Goal: Complete application form: Complete application form

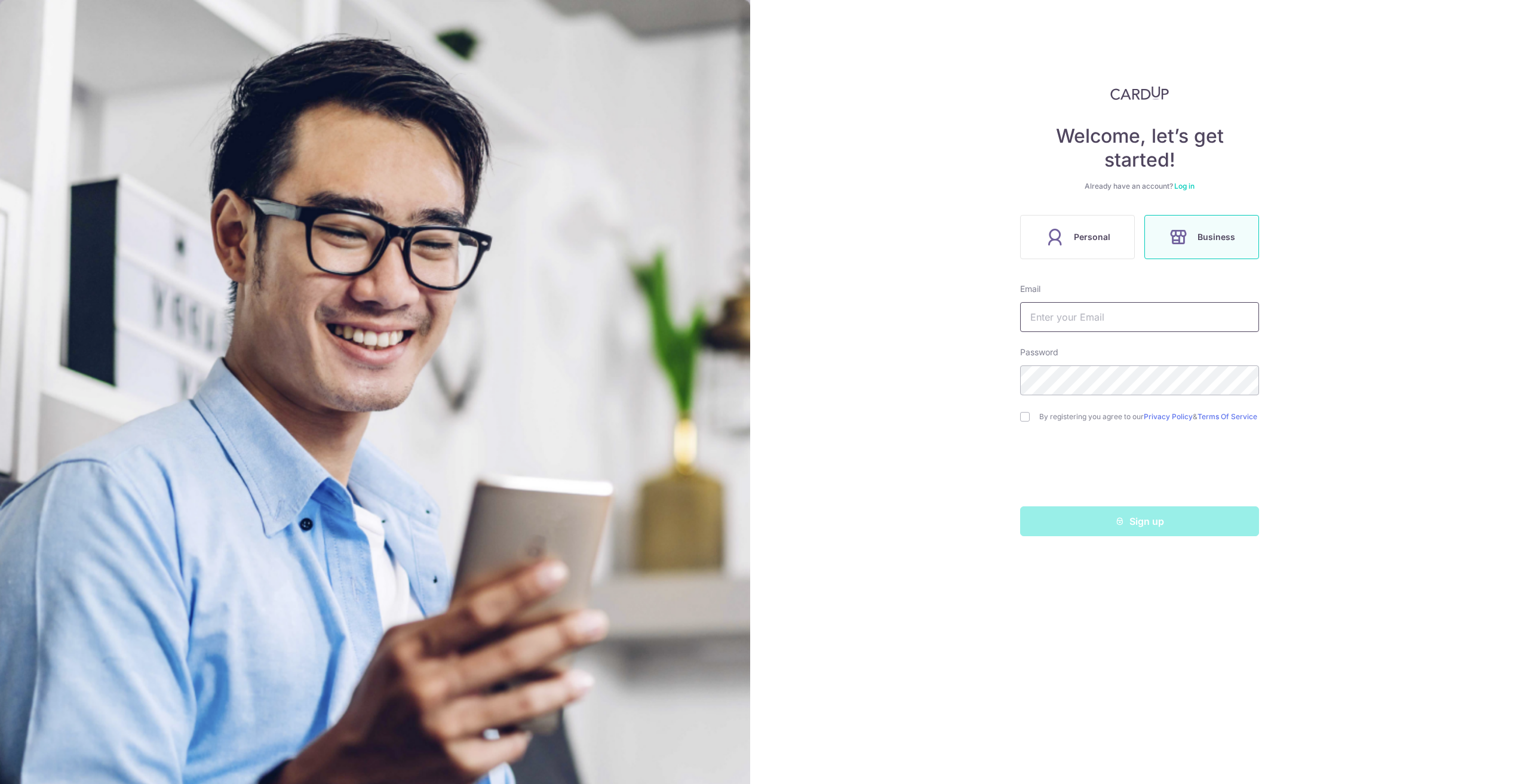
click at [1143, 319] on input "text" at bounding box center [1140, 317] width 239 height 30
type input "[PERSON_NAME][EMAIL_ADDRESS][DOMAIN_NAME]"
click at [1025, 417] on input "checkbox" at bounding box center [1025, 417] width 10 height 10
checkbox input "true"
click at [1098, 526] on button "Sign up" at bounding box center [1140, 521] width 239 height 30
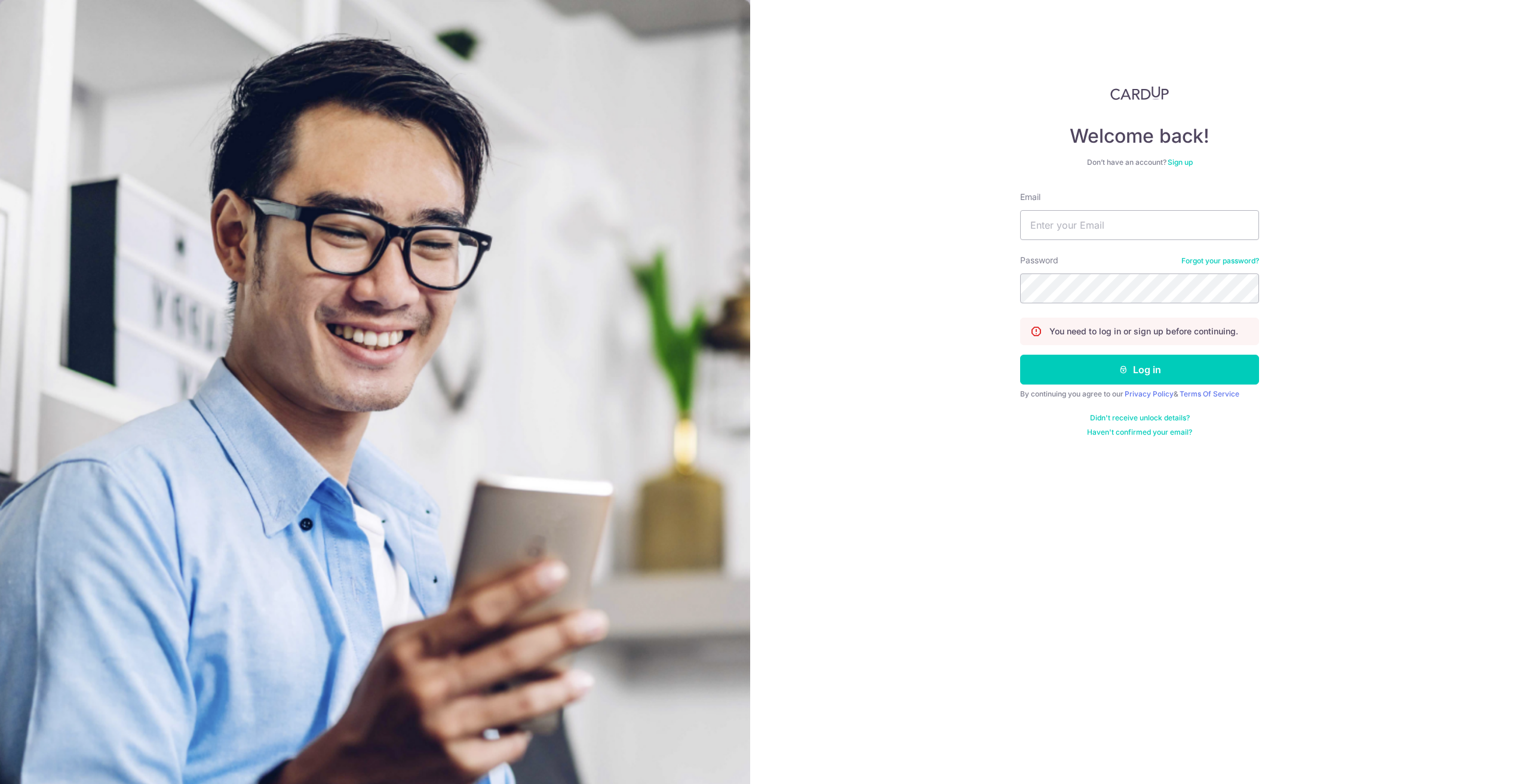
click at [1183, 156] on div "Welcome back! Don’t have an account? Sign up Email Password Forgot your passwor…" at bounding box center [1140, 261] width 239 height 351
click at [1183, 157] on link "Sign up" at bounding box center [1180, 162] width 25 height 9
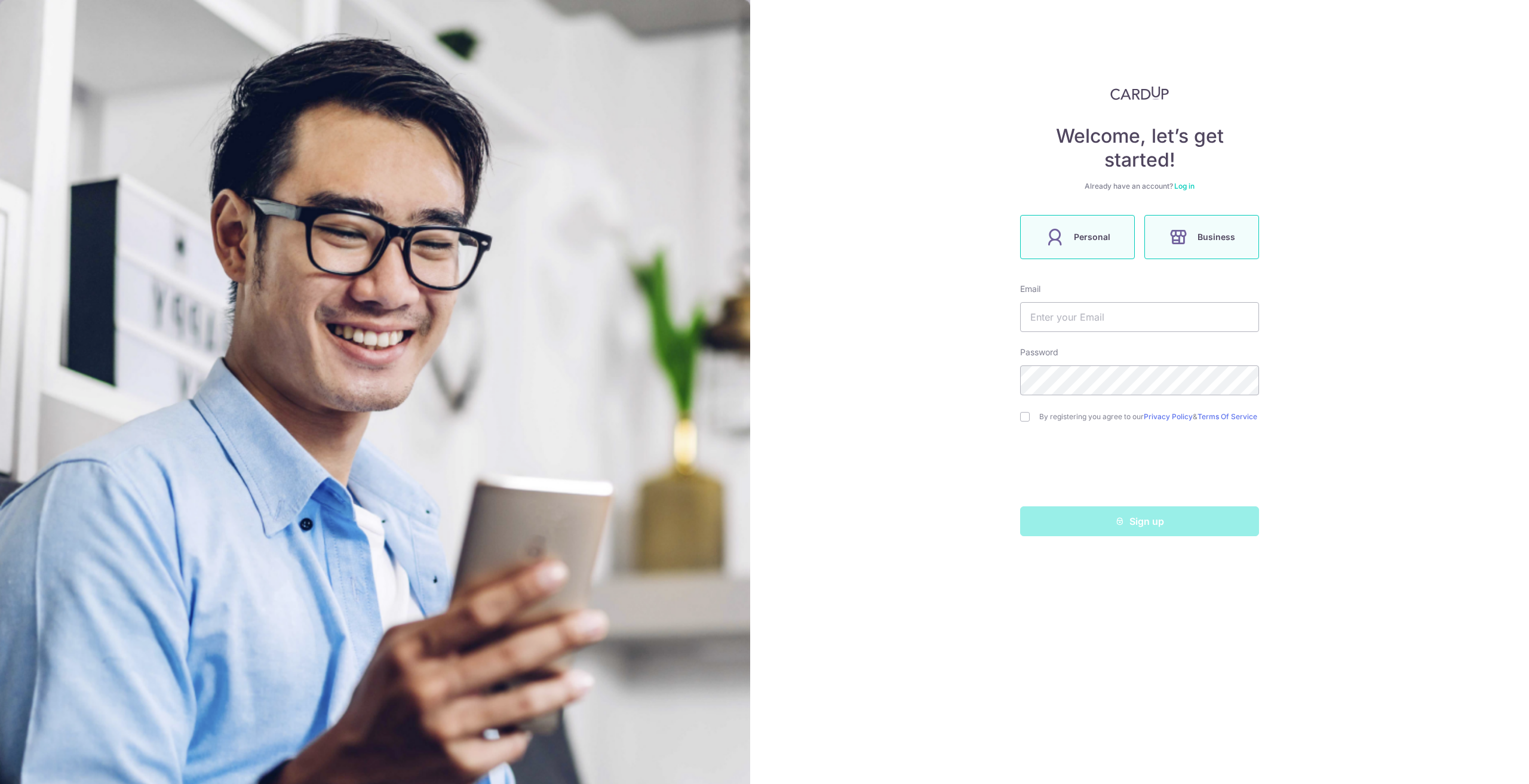
click at [1202, 243] on span "Business" at bounding box center [1216, 237] width 38 height 14
click at [1172, 325] on input "text" at bounding box center [1140, 317] width 239 height 30
click at [1299, 272] on div "Welcome, let’s get started! Already have an account? Log in Personal Business E…" at bounding box center [1140, 392] width 779 height 784
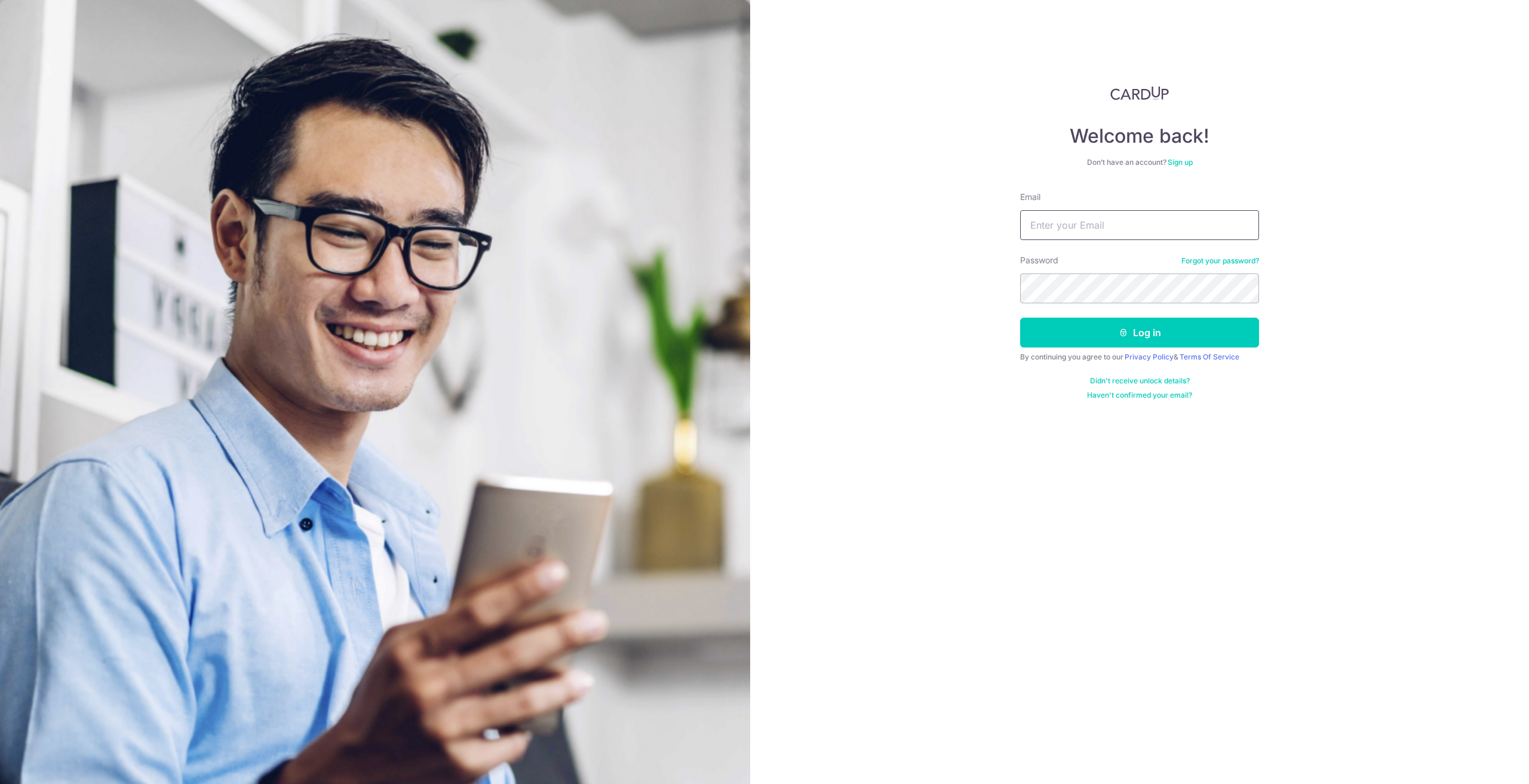
click at [1091, 229] on input "Email" at bounding box center [1140, 225] width 239 height 30
type input "[PERSON_NAME][EMAIL_ADDRESS][DOMAIN_NAME]"
click at [1161, 324] on button "Log in" at bounding box center [1140, 333] width 239 height 30
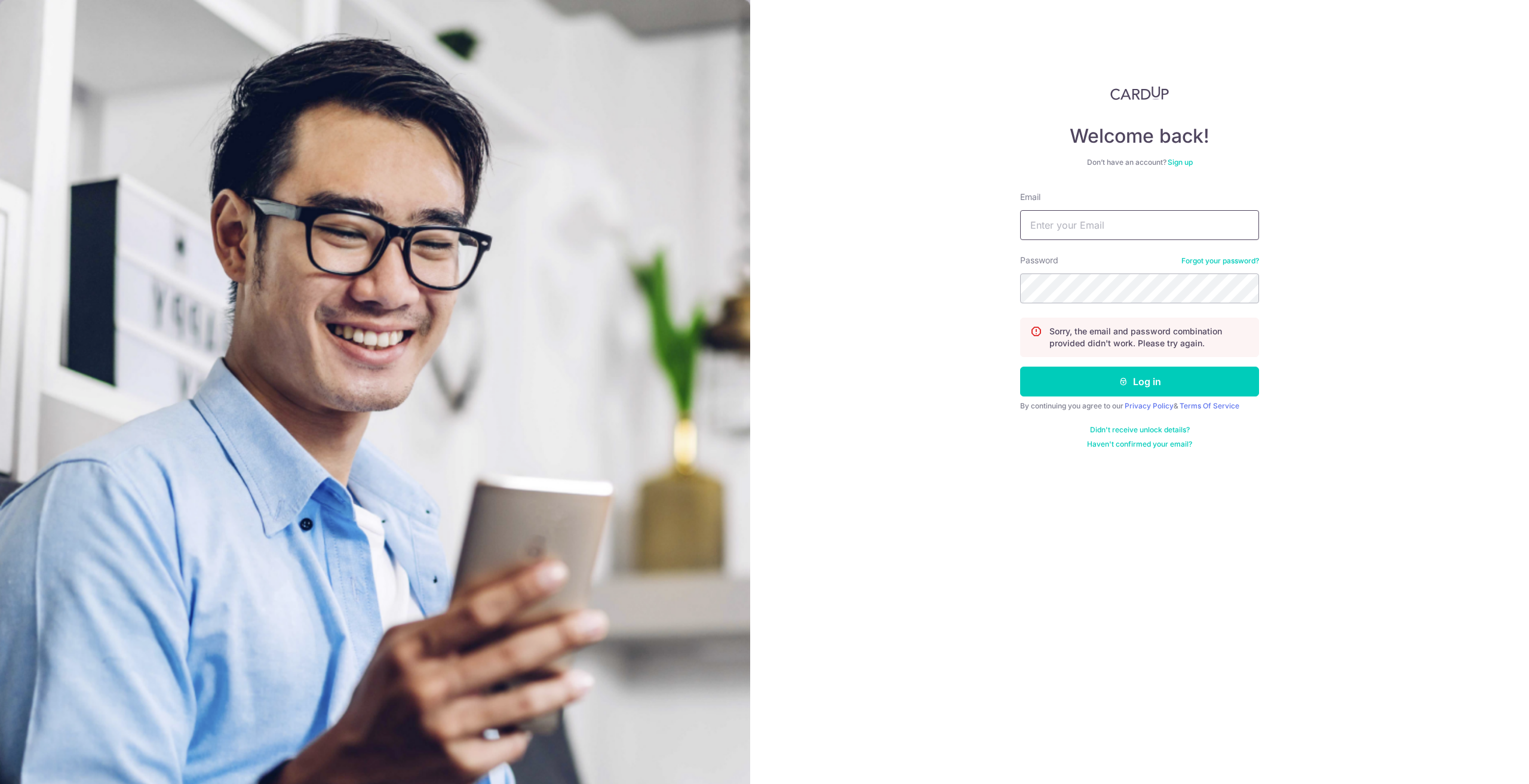
click at [1175, 224] on input "Email" at bounding box center [1140, 225] width 239 height 30
click at [1154, 231] on input "Email" at bounding box center [1140, 225] width 239 height 30
type input "[PERSON_NAME][EMAIL_ADDRESS][DOMAIN_NAME]"
click at [1116, 385] on button "Log in" at bounding box center [1140, 382] width 239 height 30
click at [1114, 229] on input "Email" at bounding box center [1140, 225] width 239 height 30
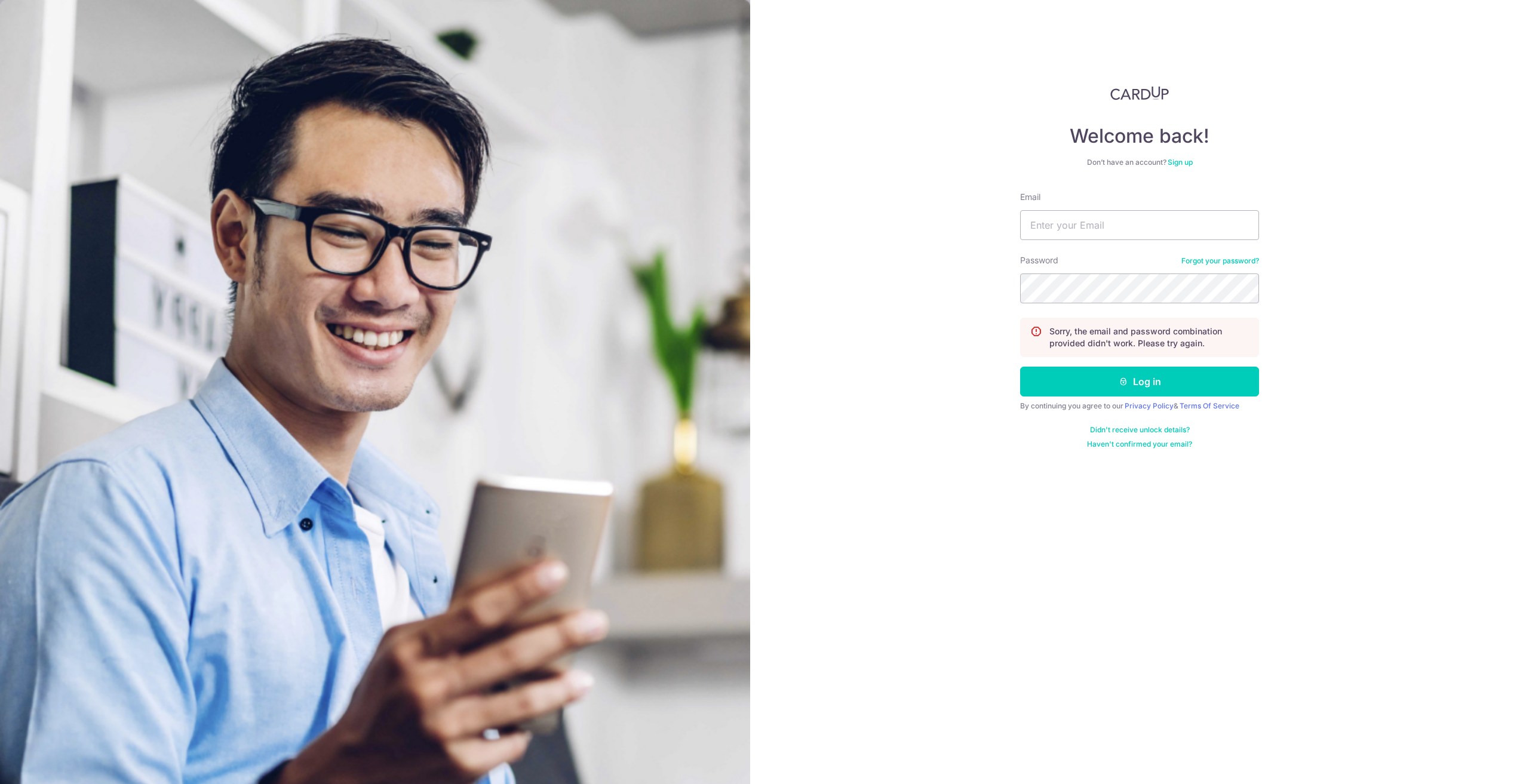
click at [1323, 231] on div "Welcome back! Don’t have an account? Sign up Email Password Forgot your passwor…" at bounding box center [1140, 392] width 779 height 784
click at [1168, 228] on input "Email" at bounding box center [1140, 225] width 239 height 30
click at [1176, 162] on link "Sign up" at bounding box center [1180, 162] width 25 height 9
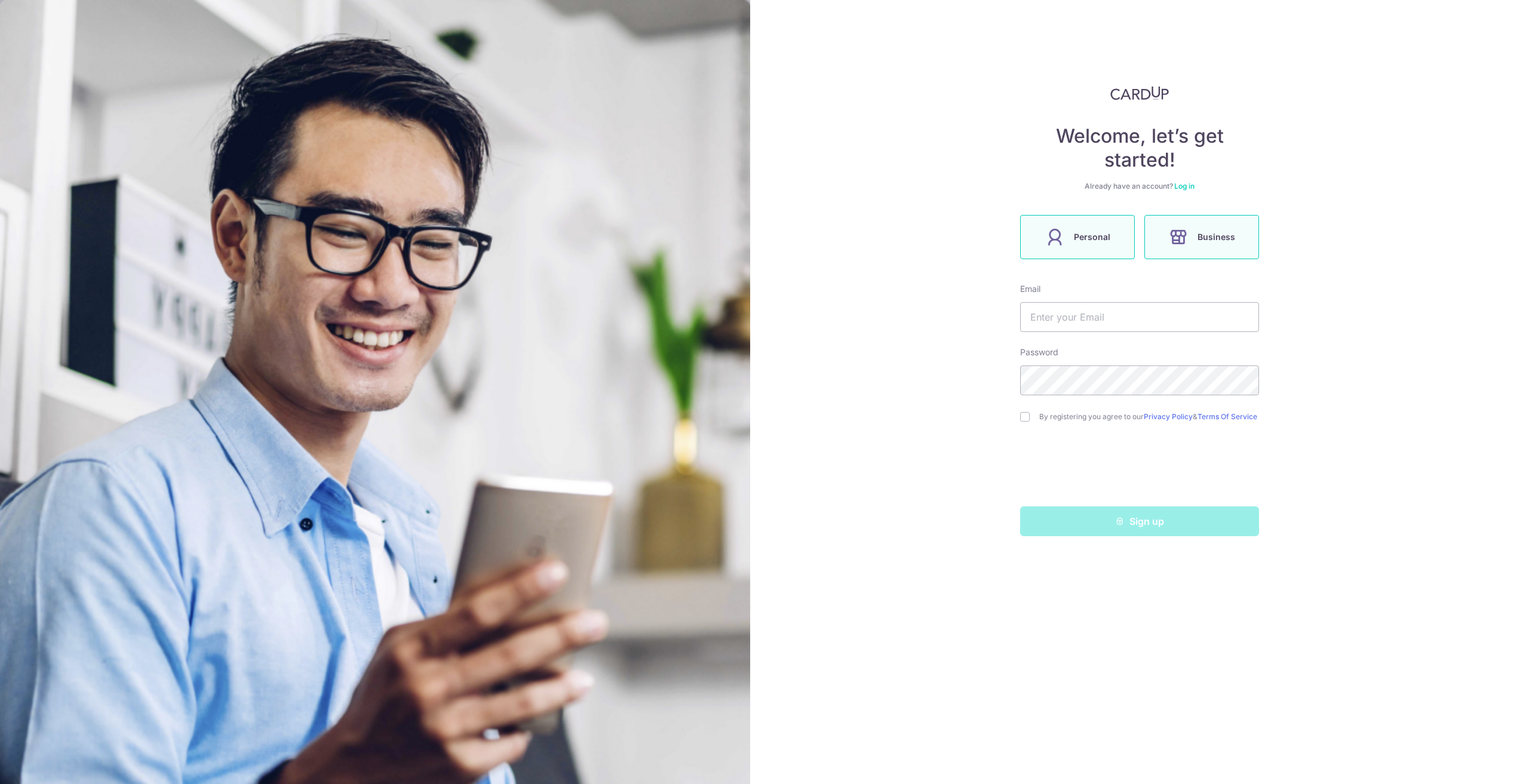
click at [1213, 228] on label "Business" at bounding box center [1202, 237] width 115 height 44
click at [1211, 316] on input "text" at bounding box center [1140, 317] width 239 height 30
click at [1202, 307] on input "text" at bounding box center [1140, 317] width 239 height 30
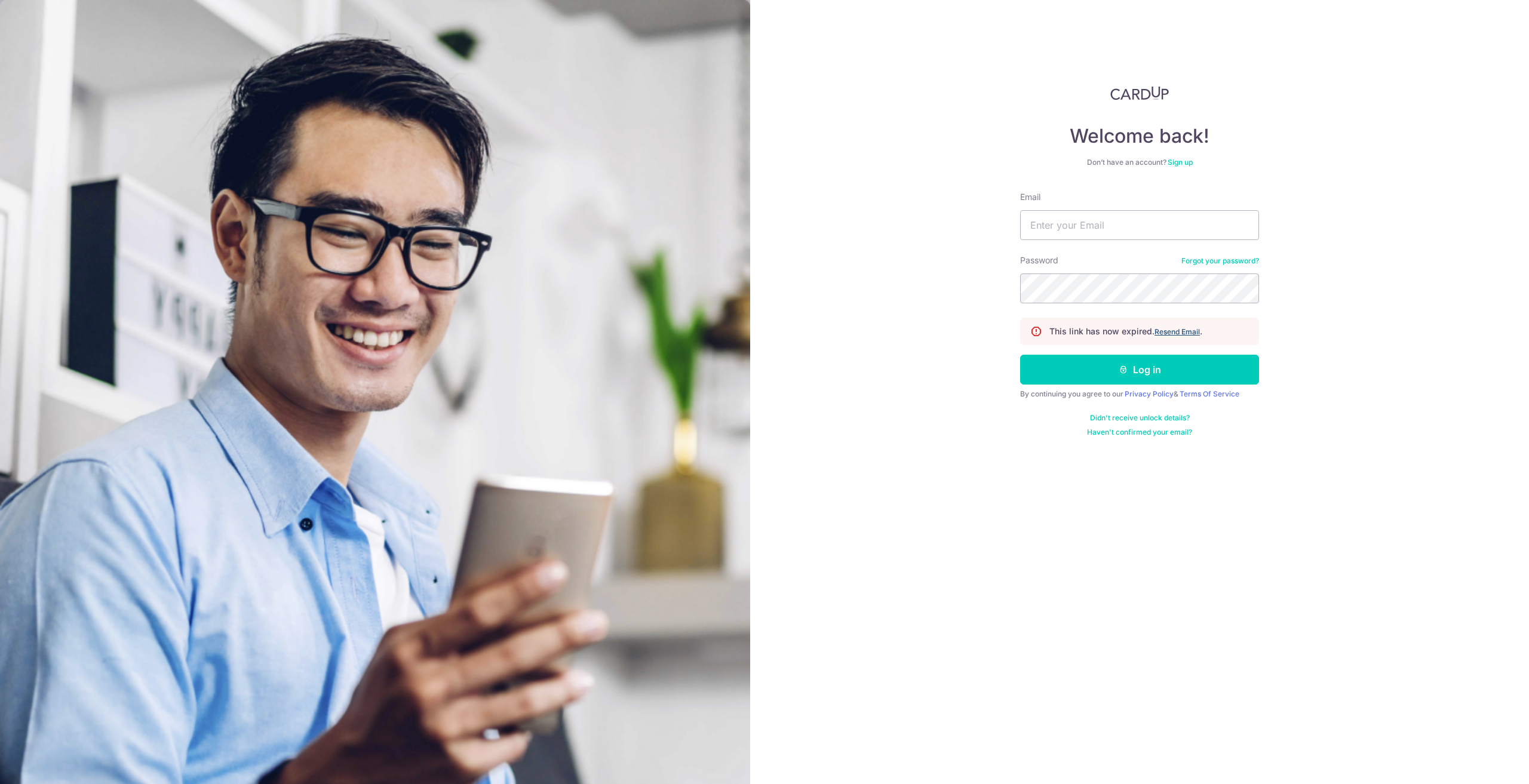
click at [1193, 331] on u "Resend Email" at bounding box center [1177, 331] width 46 height 9
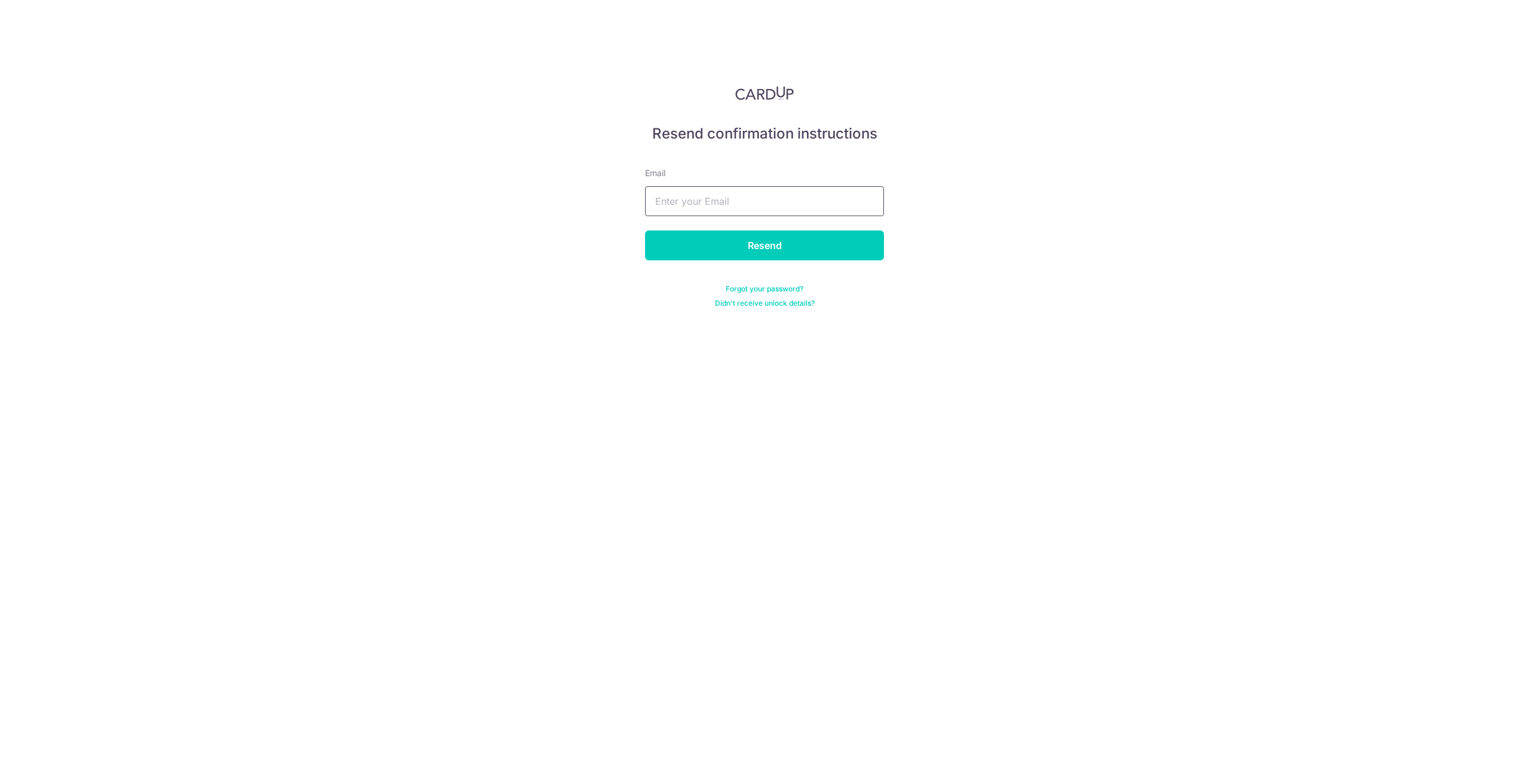
click at [685, 209] on input "text" at bounding box center [764, 201] width 239 height 30
drag, startPoint x: 1187, startPoint y: 361, endPoint x: 944, endPoint y: 304, distance: 249.6
click at [1161, 360] on div "Resend confirmation instructions Email Resend Forgot your password? Didn't rece…" at bounding box center [764, 392] width 1529 height 784
click at [830, 205] on input "text" at bounding box center [764, 201] width 239 height 30
type input "trisha@hxm.com.sg"
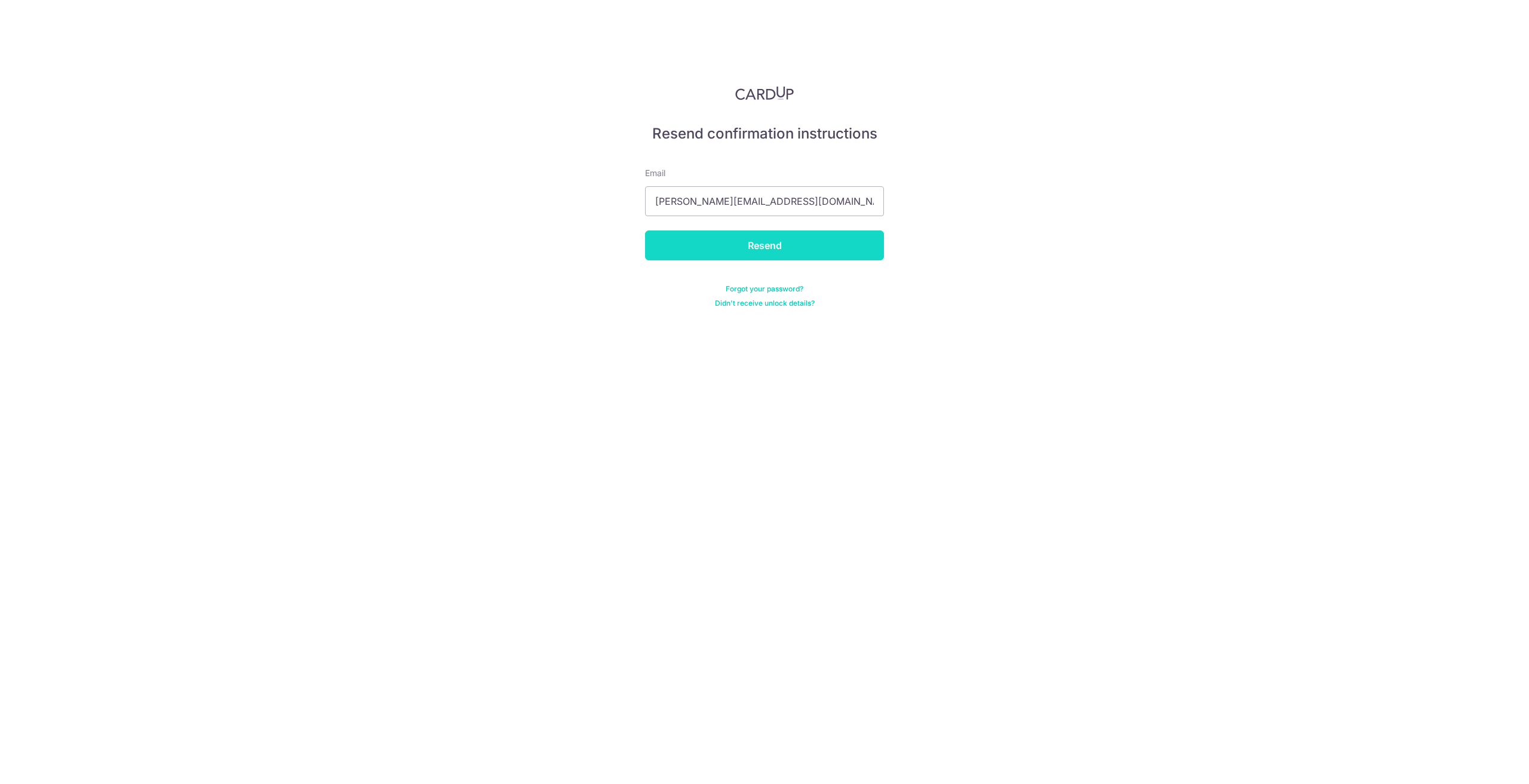
click at [790, 247] on input "Resend" at bounding box center [764, 245] width 239 height 30
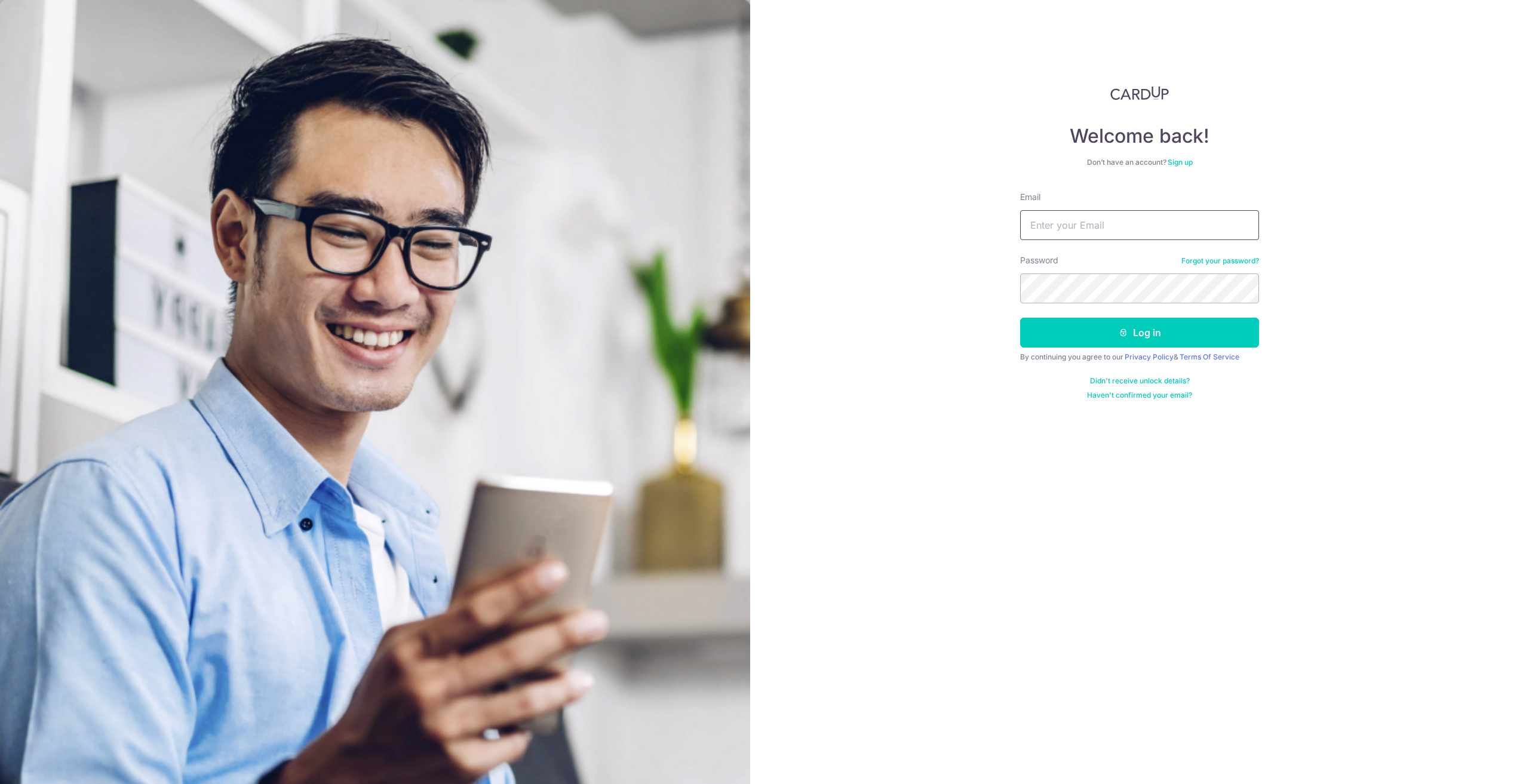
click at [1146, 218] on input "Email" at bounding box center [1140, 225] width 239 height 30
drag, startPoint x: 1276, startPoint y: 534, endPoint x: 1476, endPoint y: 349, distance: 272.4
click at [1276, 534] on div "Welcome back! Don’t have an account? Sign up Email Password Forgot your passwor…" at bounding box center [1140, 392] width 779 height 784
click at [1121, 241] on form "Email Password Forgot your password? Log in By continuing you agree to our Priv…" at bounding box center [1140, 295] width 239 height 209
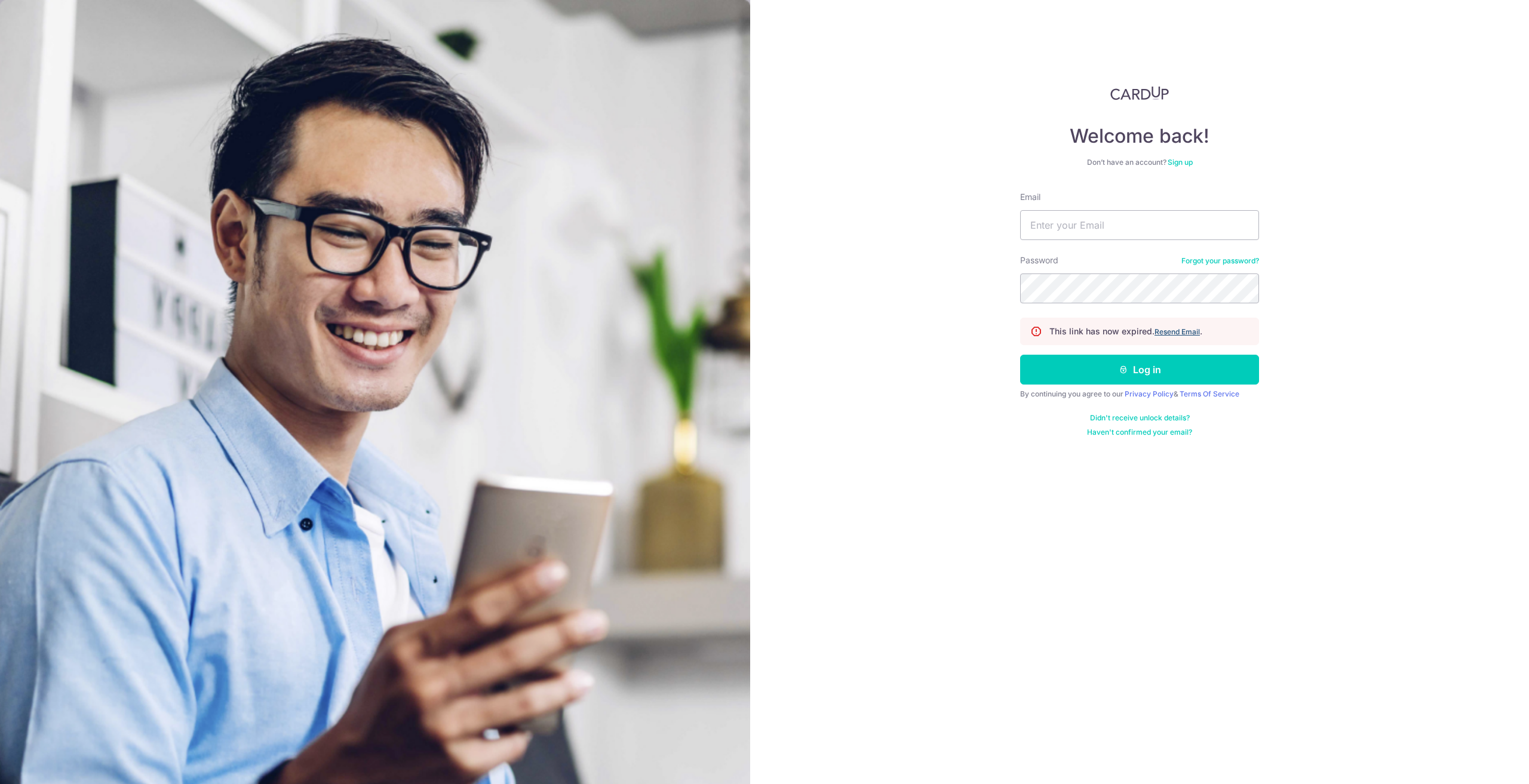
click at [1164, 329] on u "Resend Email" at bounding box center [1177, 331] width 46 height 9
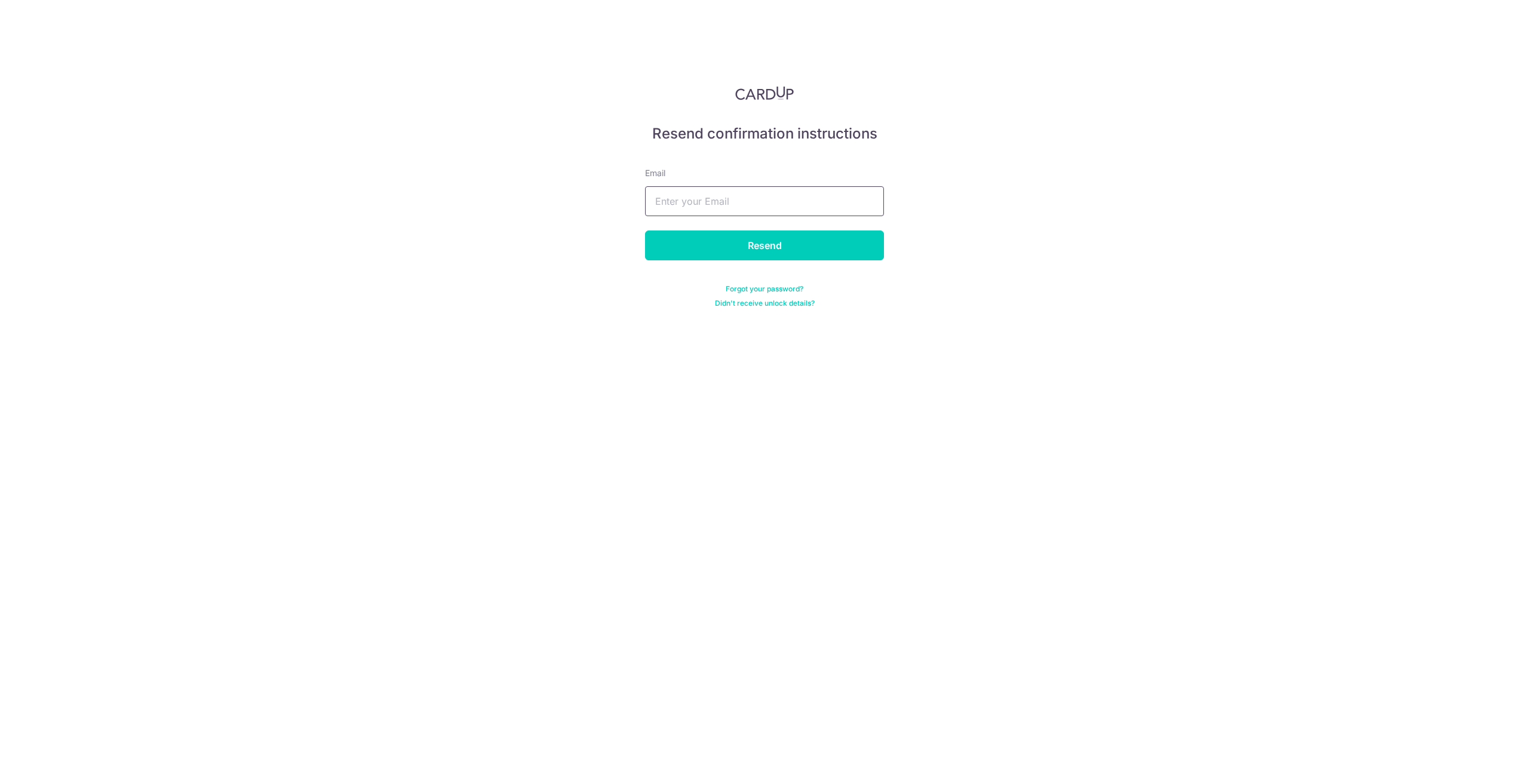
click at [751, 207] on input "text" at bounding box center [764, 201] width 239 height 30
type input "trisha@hxm.com.sg"
click at [1131, 355] on div "Resend confirmation instructions Email trisha@hxm.com.sg Resend Forgot your pas…" at bounding box center [764, 392] width 1529 height 784
click at [798, 245] on input "Resend" at bounding box center [764, 245] width 239 height 30
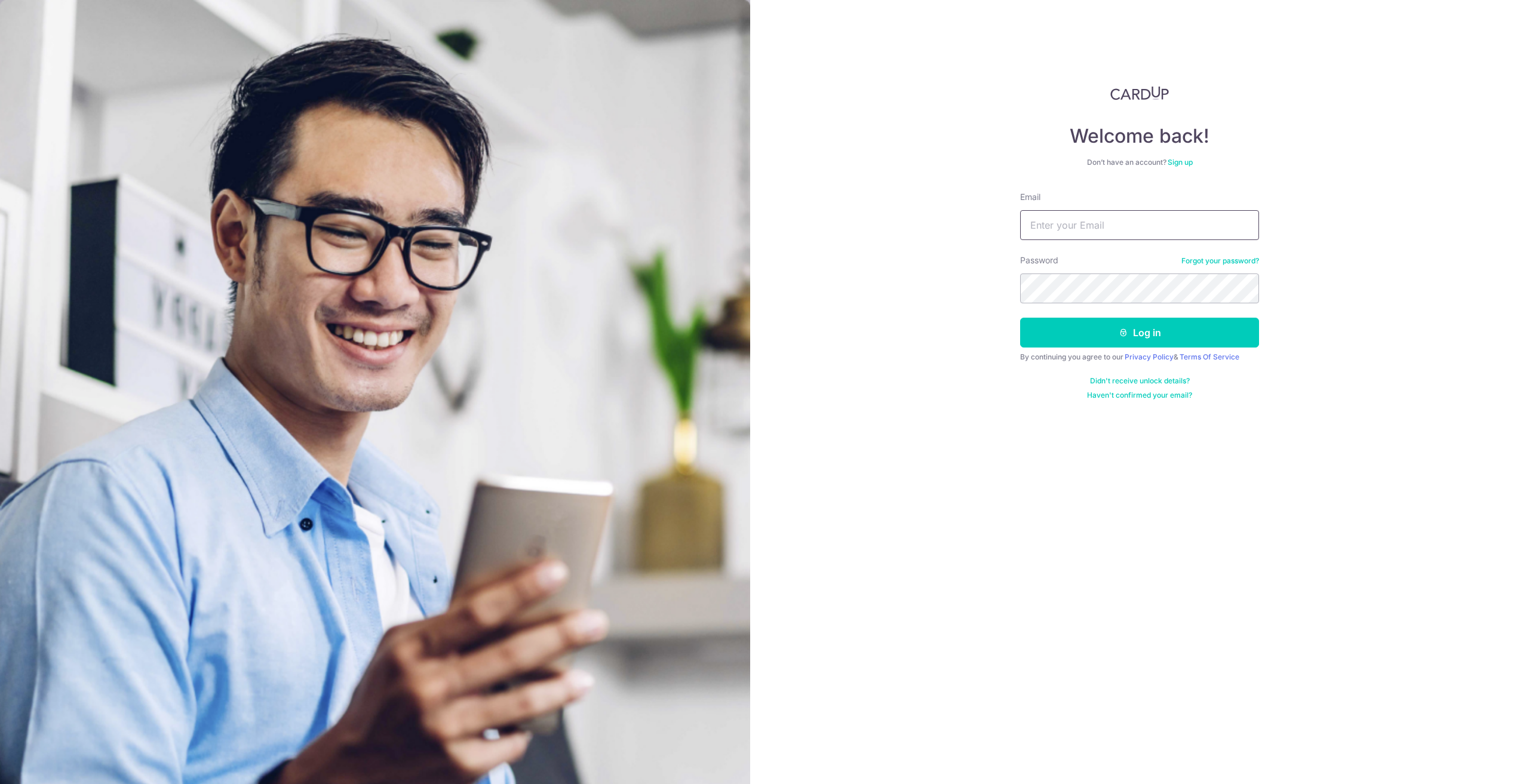
click at [1161, 217] on input "Email" at bounding box center [1140, 225] width 239 height 30
click at [1404, 187] on div "Welcome back! Don’t have an account? Sign up Email Password Forgot your passwor…" at bounding box center [1140, 392] width 779 height 784
click at [1219, 224] on input "Email" at bounding box center [1140, 225] width 239 height 30
type input "[PERSON_NAME][EMAIL_ADDRESS][DOMAIN_NAME]"
click at [1159, 330] on button "Log in" at bounding box center [1140, 333] width 239 height 30
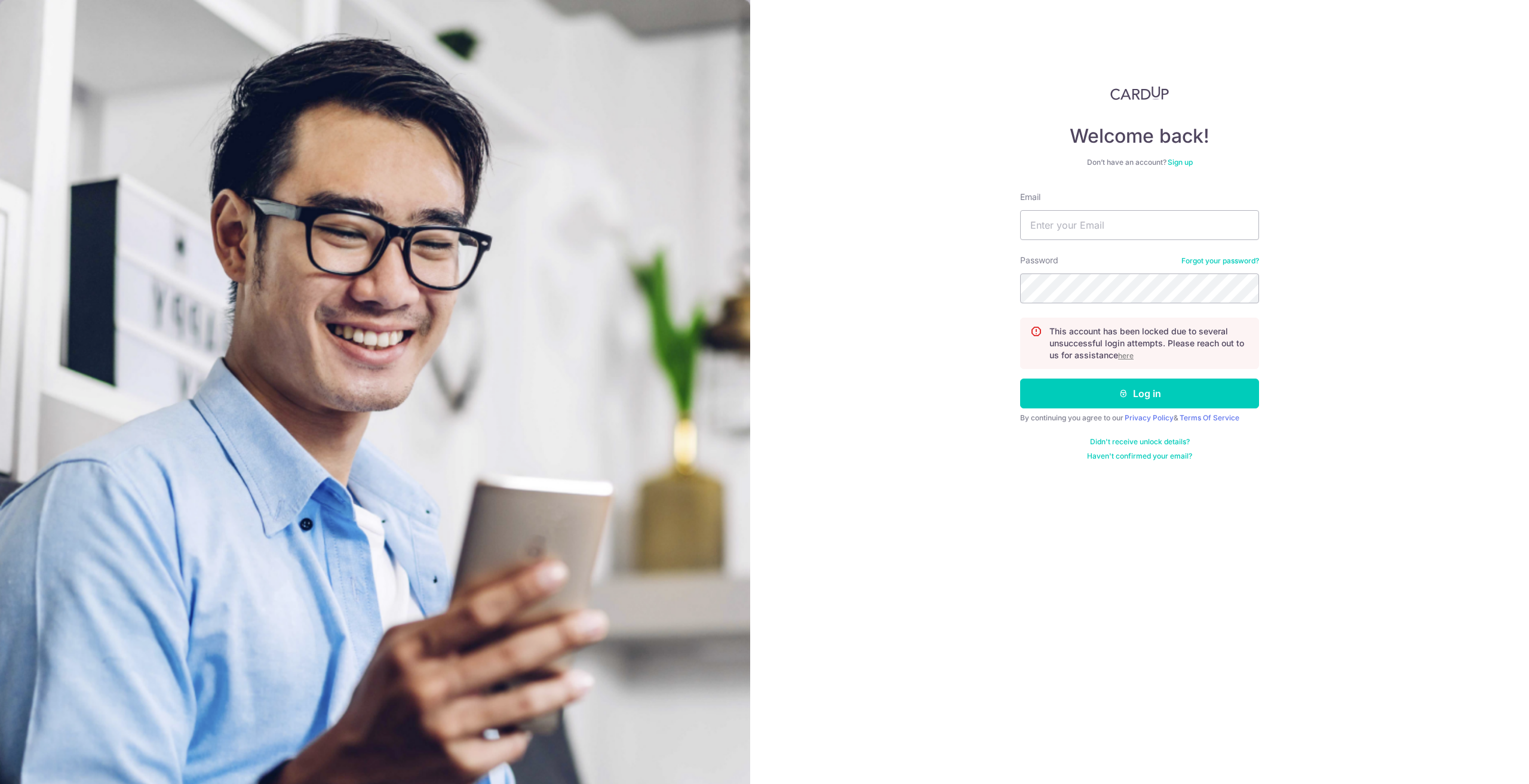
click at [1131, 354] on u "here" at bounding box center [1125, 355] width 16 height 9
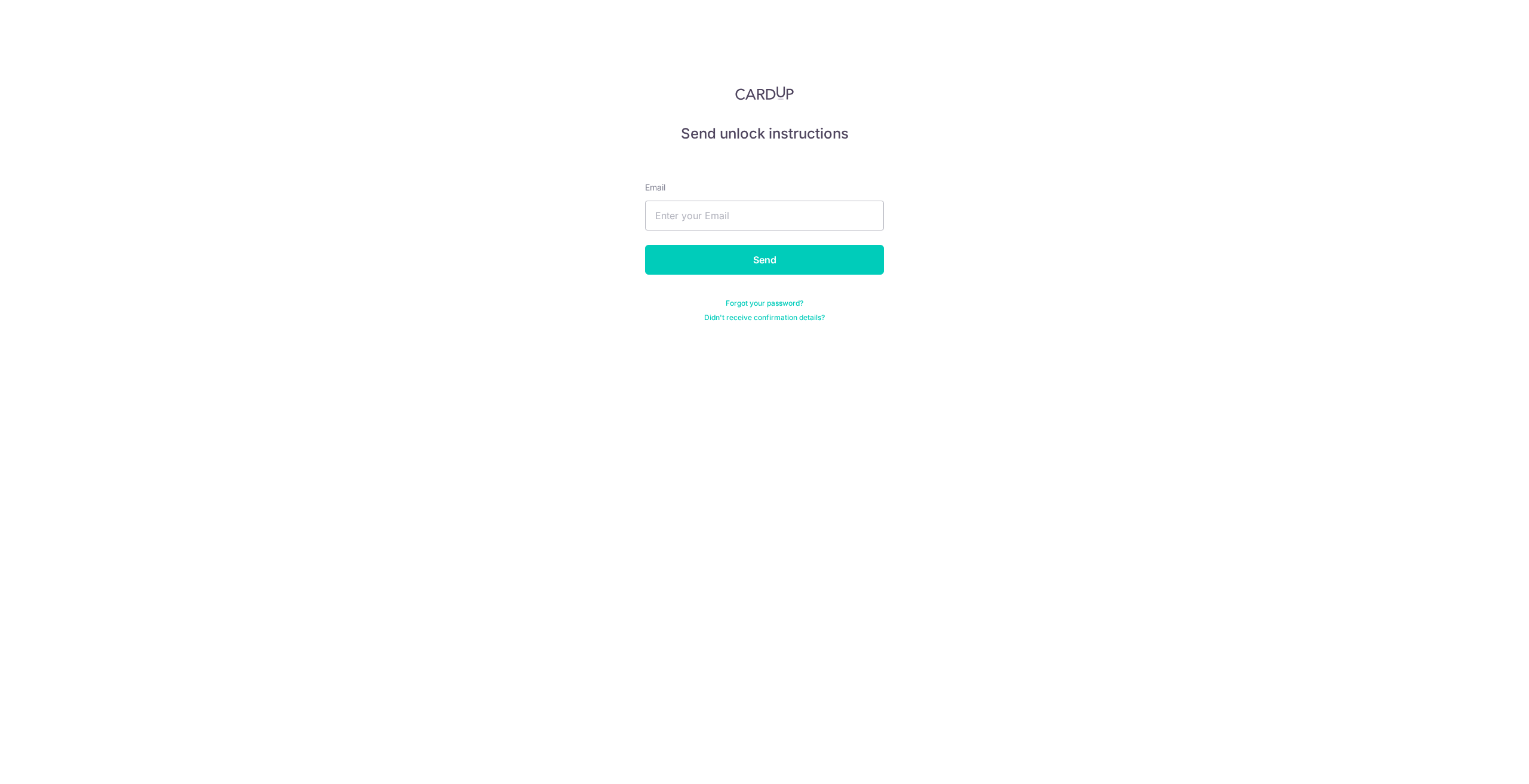
click at [731, 232] on form "Email Send Forgot your password? Didn't receive confirmation details?" at bounding box center [764, 237] width 239 height 170
click at [1048, 241] on div "Send unlock instructions Email Send Forgot your password? Didn't receive confir…" at bounding box center [764, 392] width 1529 height 784
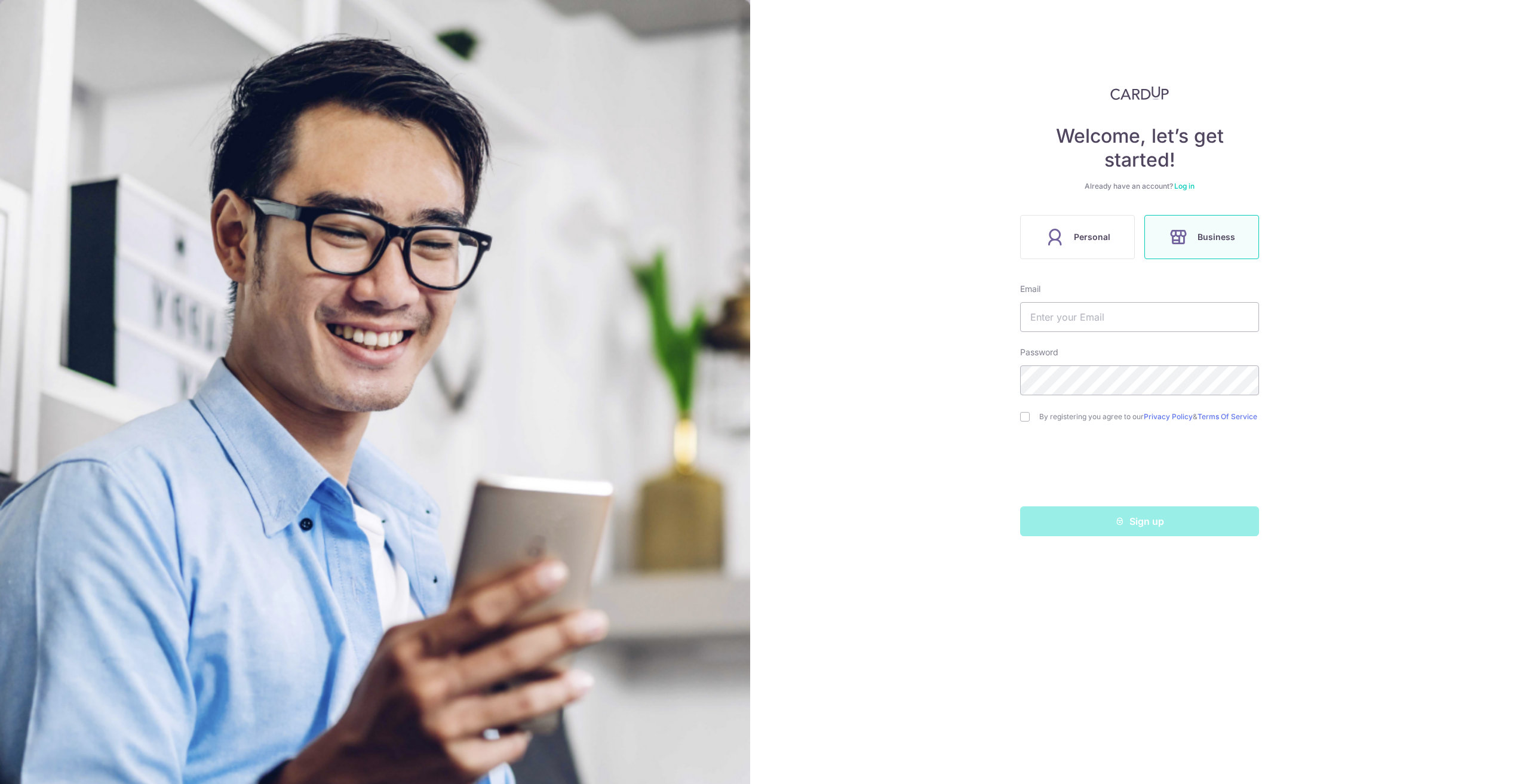
click at [1073, 299] on div "Email" at bounding box center [1140, 307] width 239 height 49
click at [1075, 312] on input "text" at bounding box center [1140, 317] width 239 height 30
click at [1135, 325] on input "text" at bounding box center [1140, 317] width 239 height 30
click at [1131, 316] on input "text" at bounding box center [1140, 317] width 239 height 30
type input "trisha@hxm.com.sg"
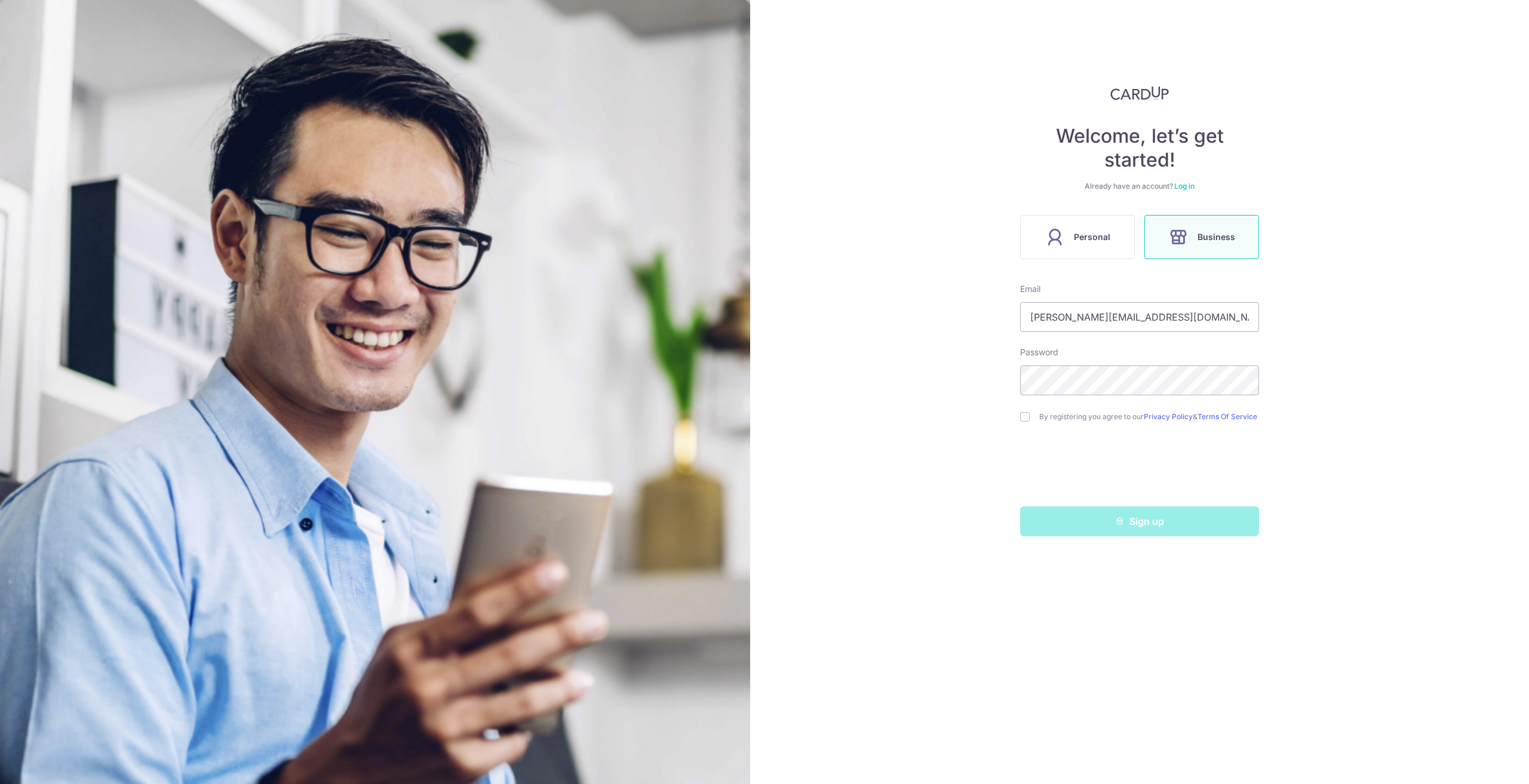
click at [1135, 354] on div "Password" at bounding box center [1140, 371] width 239 height 49
click at [1358, 386] on div "Welcome, let’s get started! Already have an account? Log in Personal Business E…" at bounding box center [1140, 392] width 779 height 784
click at [1019, 419] on div "Welcome, let’s get started! Already have an account? Log in Personal Business E…" at bounding box center [1140, 392] width 779 height 784
click at [1028, 421] on input "checkbox" at bounding box center [1025, 417] width 10 height 10
checkbox input "true"
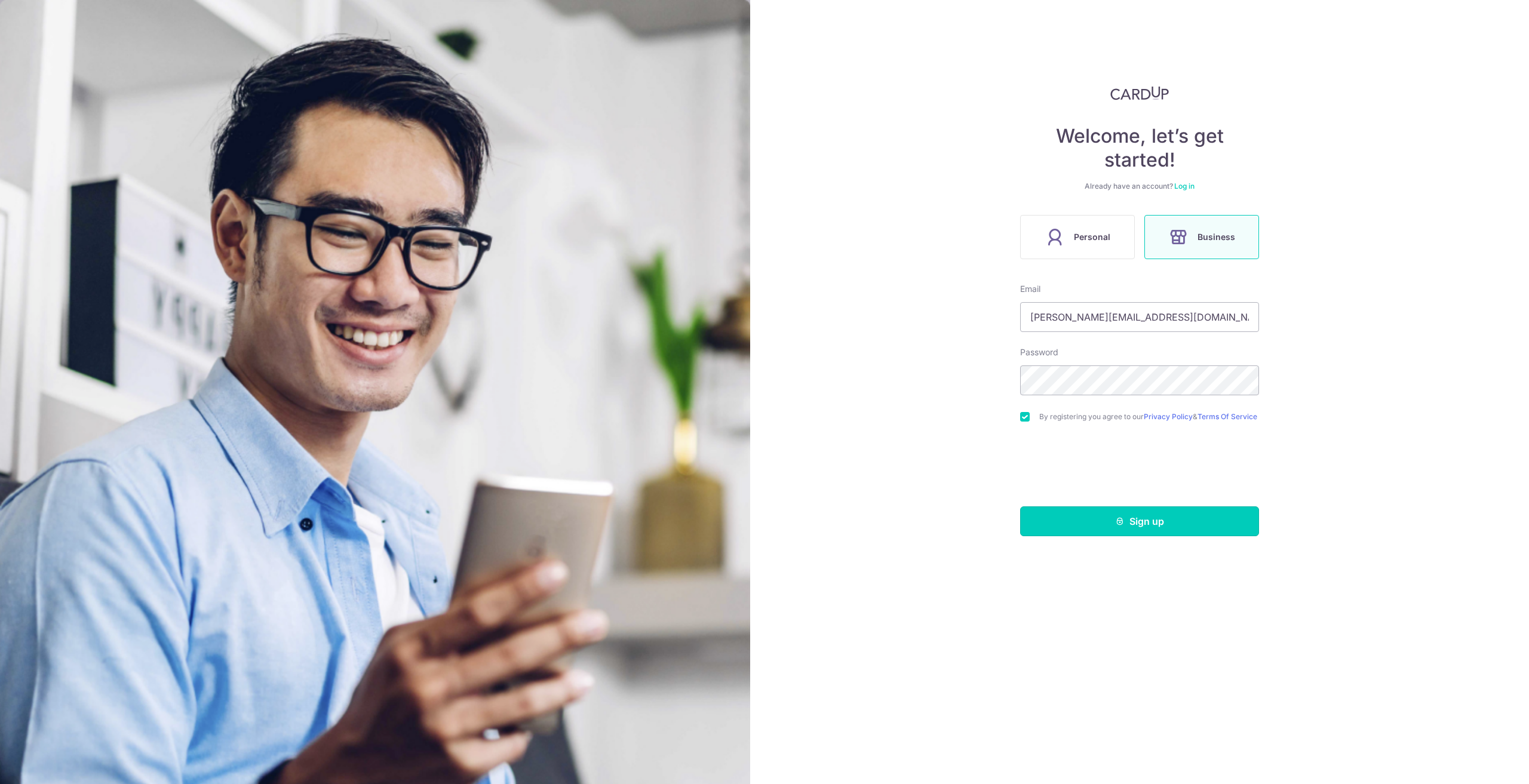
click at [1087, 535] on button "Sign up" at bounding box center [1140, 521] width 239 height 30
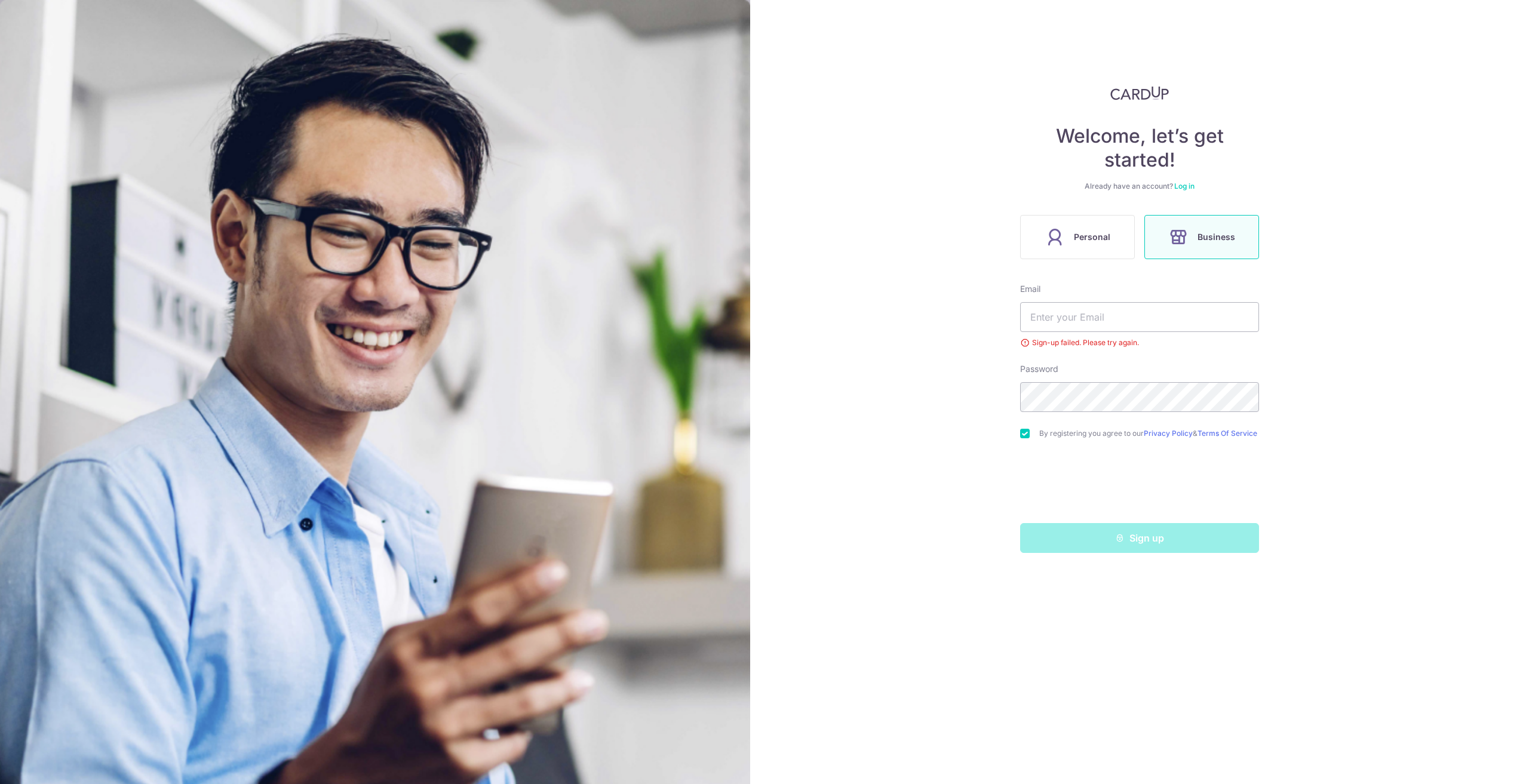
click at [1188, 188] on link "Log in" at bounding box center [1184, 185] width 20 height 9
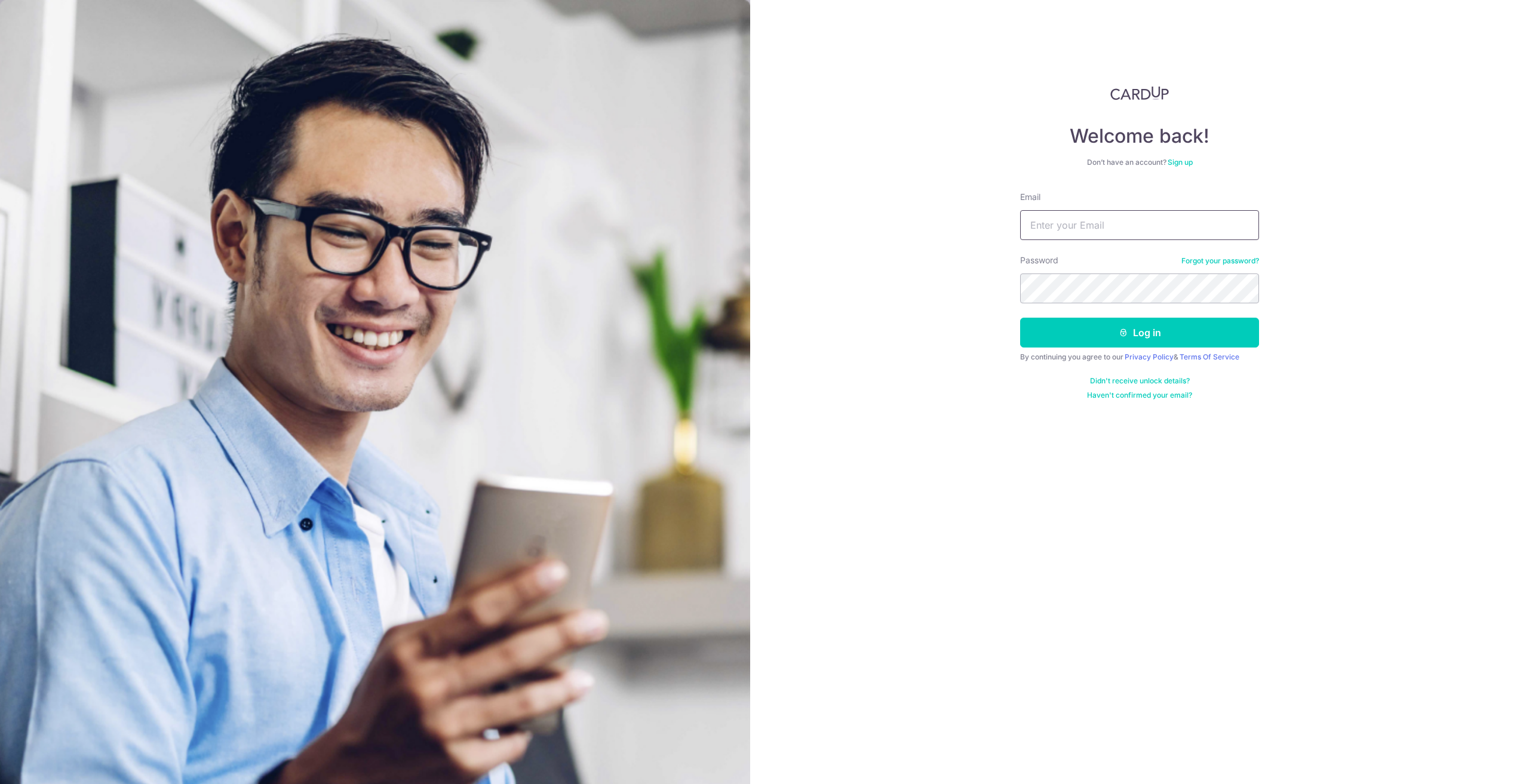
click at [1130, 237] on input "Email" at bounding box center [1140, 225] width 239 height 30
type input "trisha@hxm.com.sg"
click at [1131, 333] on button "Log in" at bounding box center [1140, 333] width 239 height 30
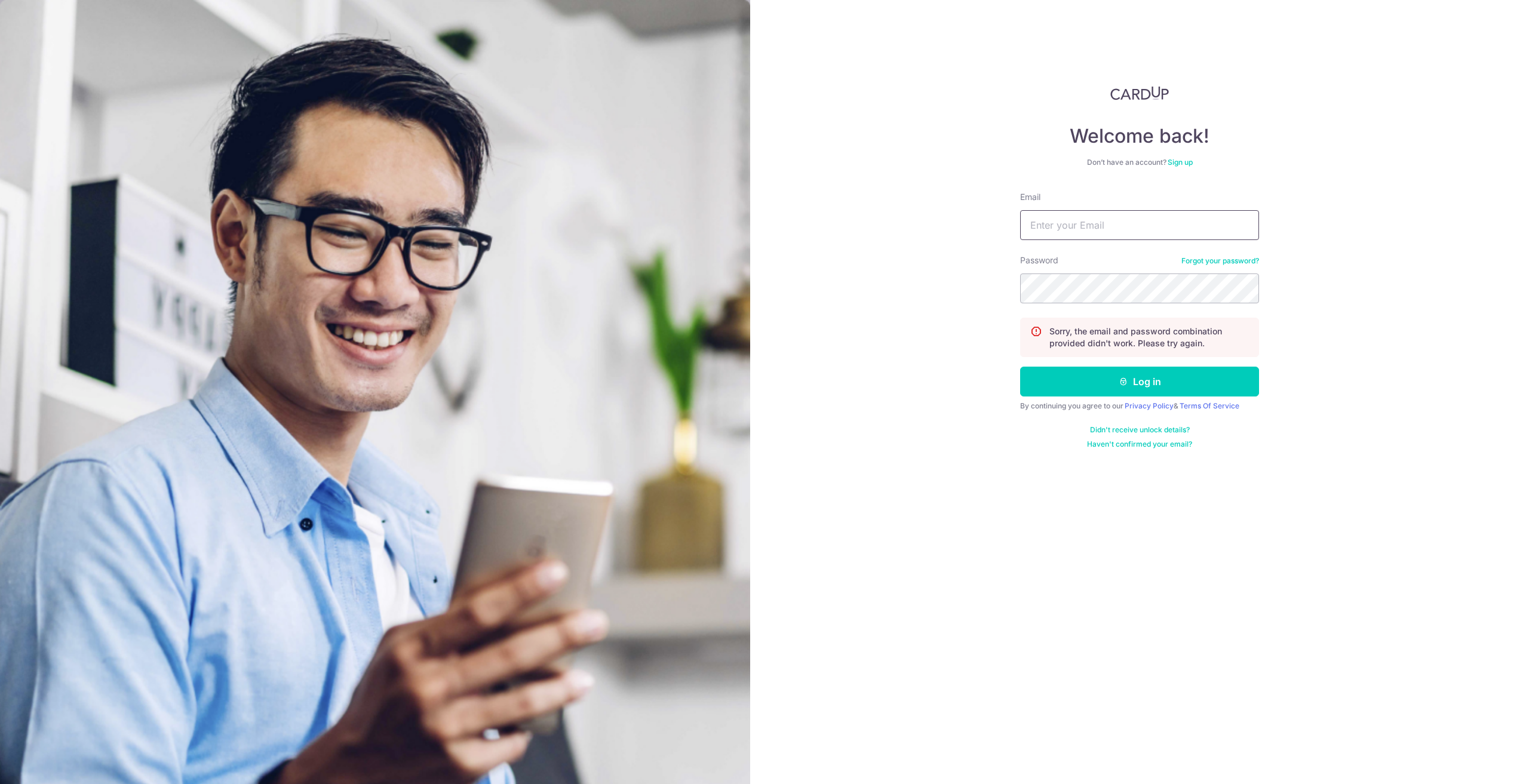
click at [1121, 222] on input "Email" at bounding box center [1140, 225] width 239 height 30
type input "trisha@hxm.com.sg"
click at [1221, 259] on link "Forgot your password?" at bounding box center [1220, 261] width 78 height 10
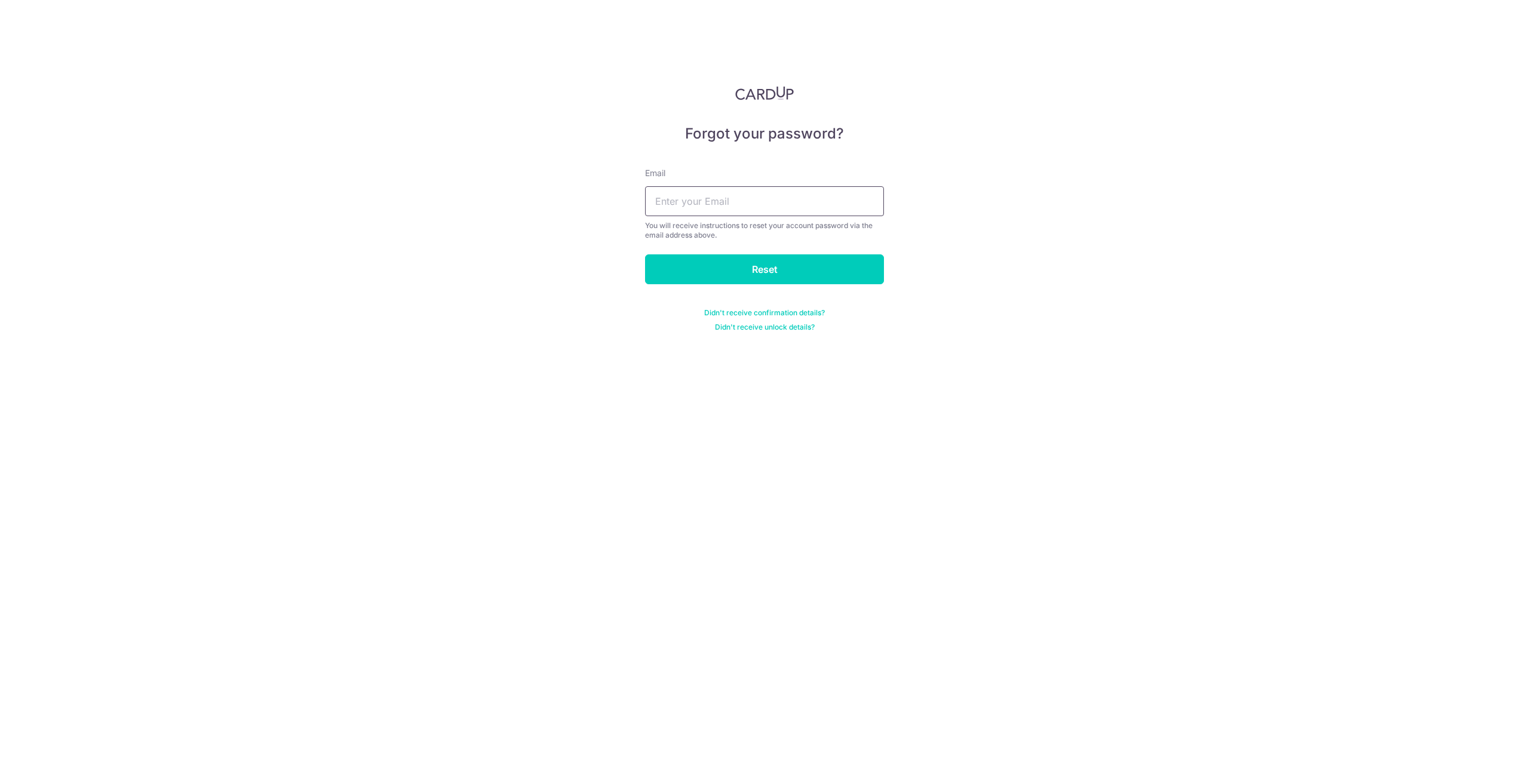
click at [755, 202] on input "text" at bounding box center [764, 201] width 239 height 30
type input "trisha@hxm.com.sg"
click at [786, 266] on input "Reset" at bounding box center [764, 269] width 239 height 30
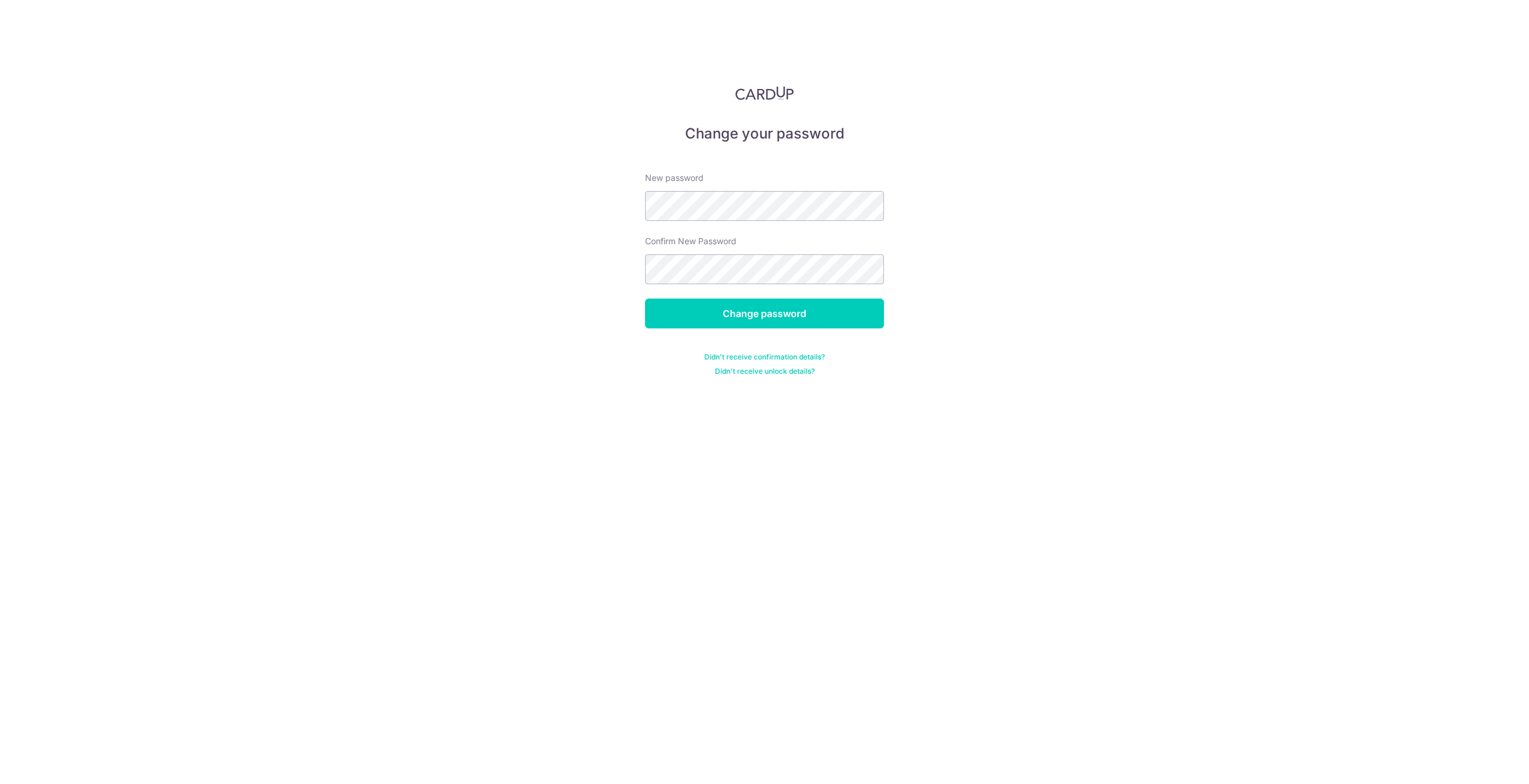
click at [1073, 219] on div "Change your password New password Confirm New Password Change password Didn't r…" at bounding box center [764, 392] width 1529 height 784
click at [741, 310] on input "Change password" at bounding box center [764, 314] width 239 height 30
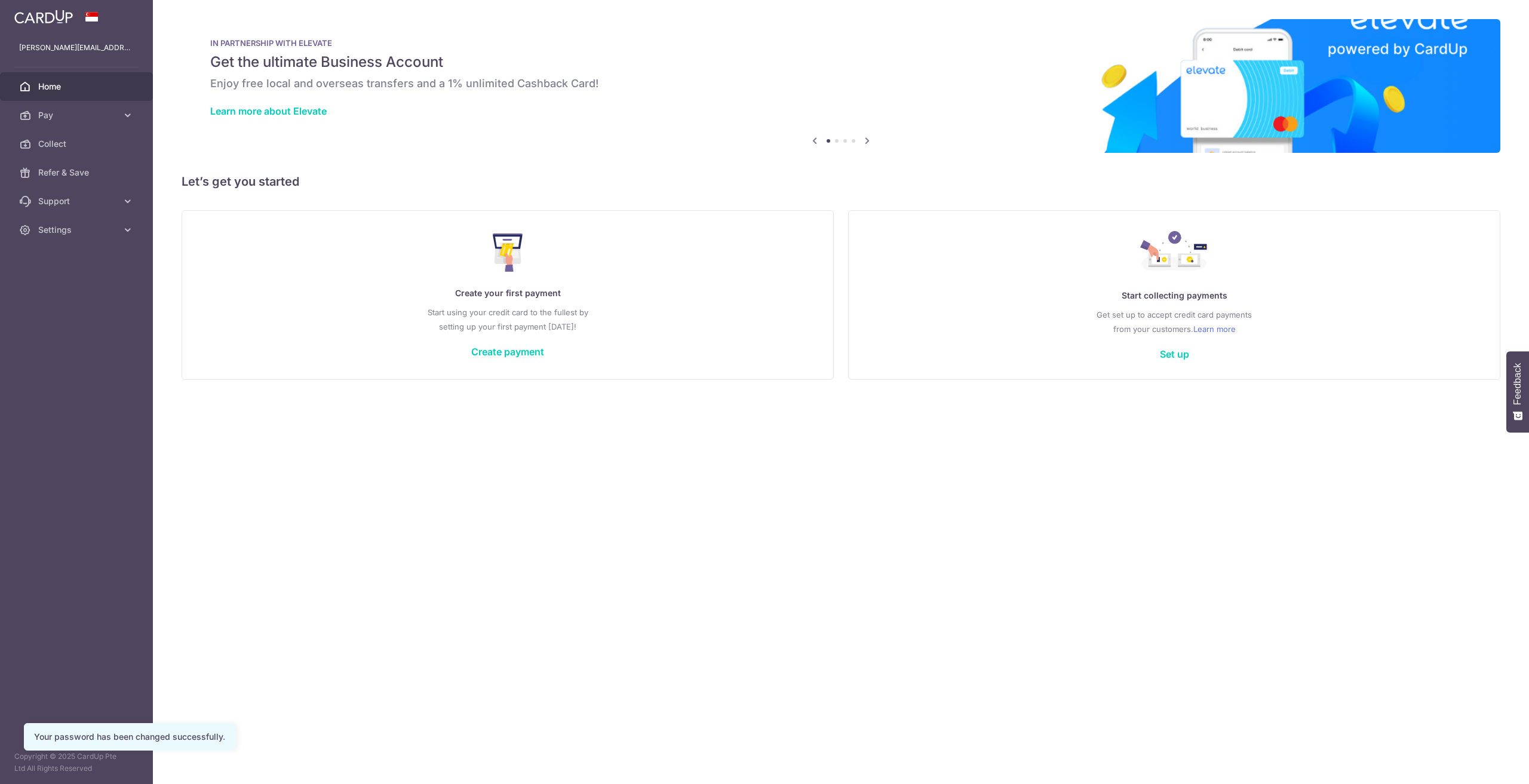
click at [1054, 567] on div "× Pause Schedule Pause all future payments in this series Pause just this one p…" at bounding box center [840, 392] width 1376 height 784
click at [516, 359] on div "Create your first payment Start using your credit card to the fullest by settin…" at bounding box center [507, 295] width 622 height 142
click at [518, 353] on link "Create payment" at bounding box center [507, 352] width 73 height 12
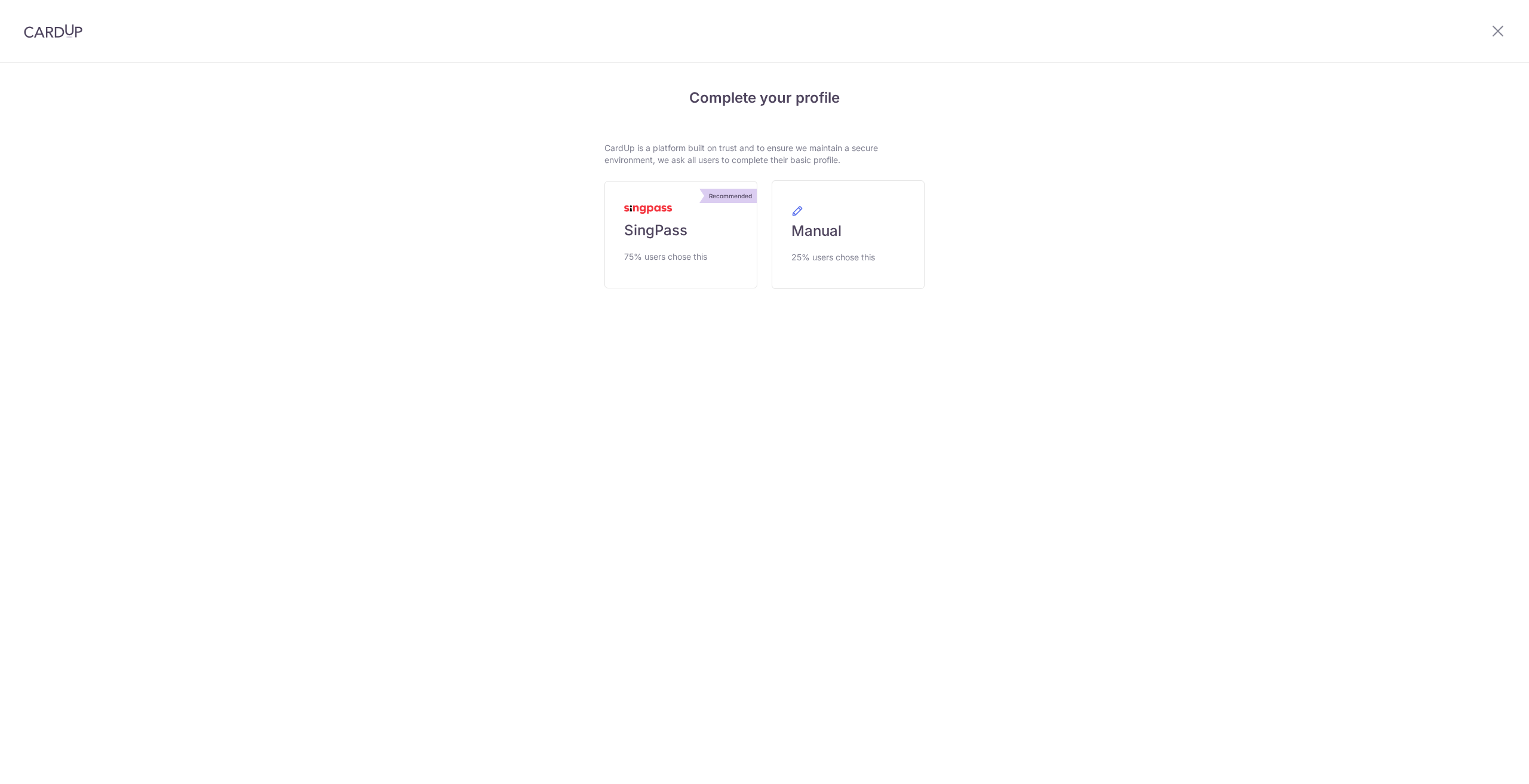
click at [574, 421] on section "Complete your profile CardUp is a platform built on trust and to ensure we main…" at bounding box center [764, 423] width 1529 height 721
click at [657, 247] on link "Recommended SingPass 75% users chose this" at bounding box center [681, 235] width 153 height 108
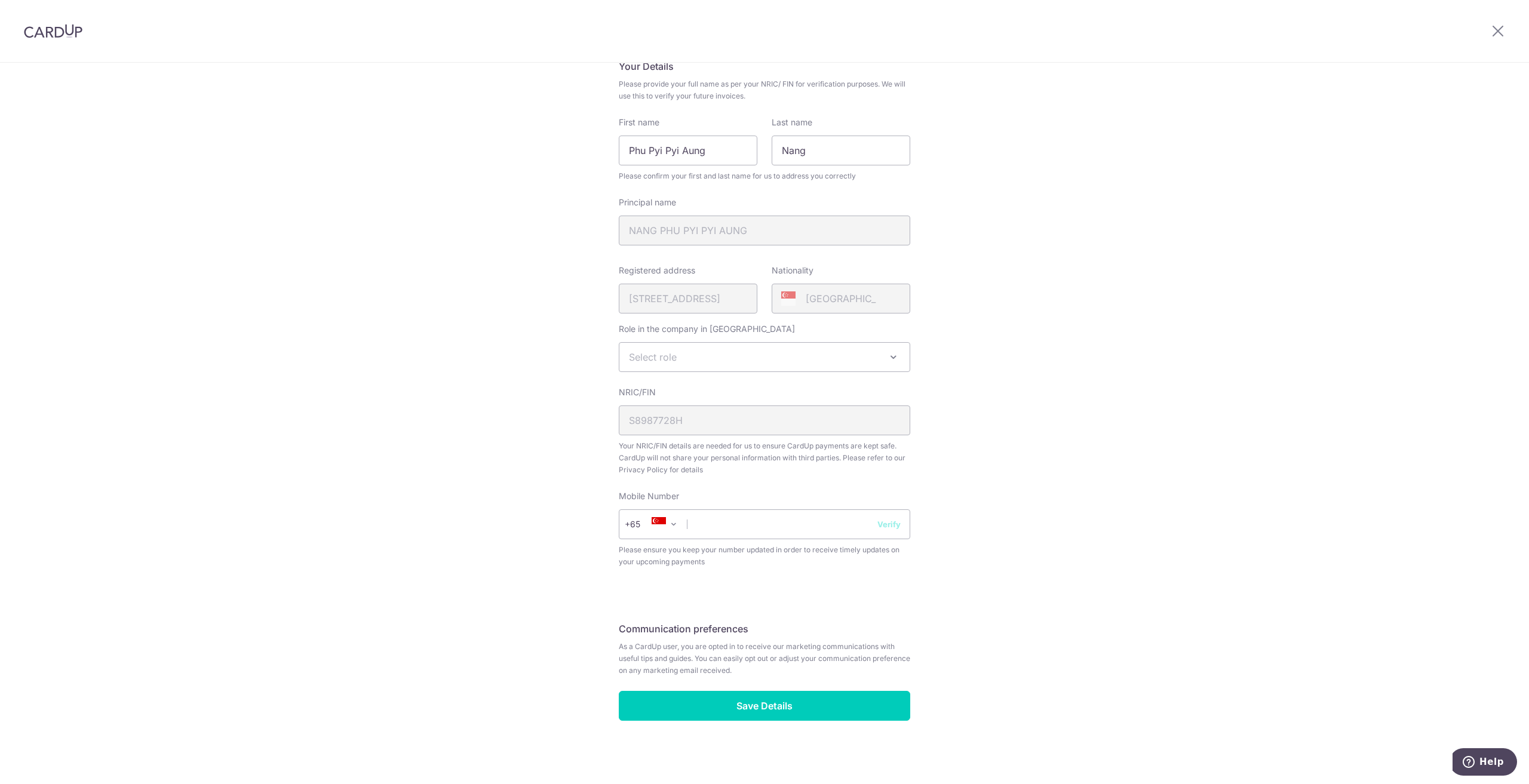
scroll to position [100, 0]
click at [825, 354] on span "Select role" at bounding box center [764, 355] width 291 height 29
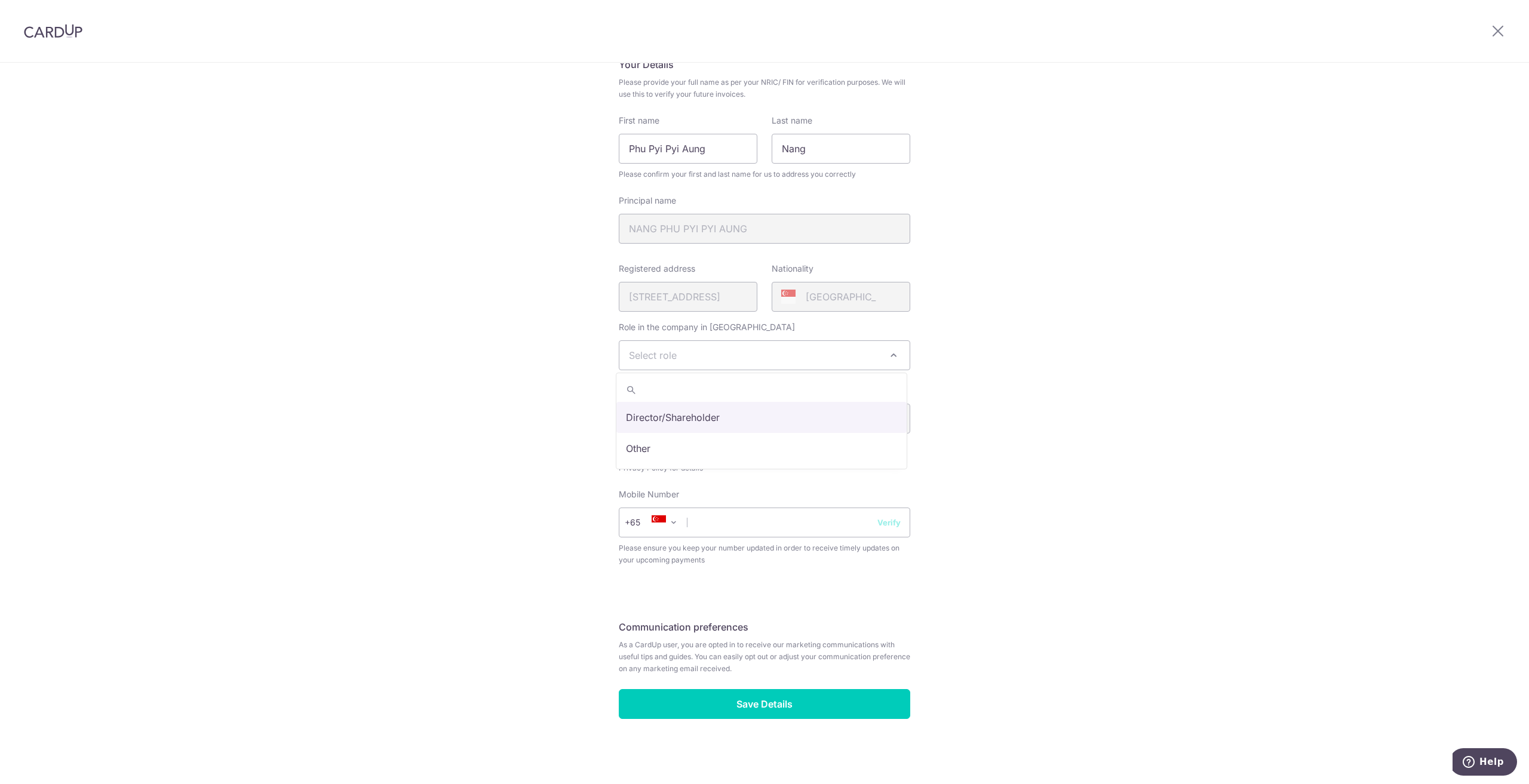
select select "director"
click at [1259, 387] on div "Review your details Your Details Please provide your full name as per your NRIC…" at bounding box center [764, 374] width 1529 height 821
click at [711, 519] on input "text" at bounding box center [764, 522] width 291 height 30
type input "84822074"
click at [1050, 426] on div "Review your details Your Details Please provide your full name as per your NRIC…" at bounding box center [764, 374] width 1529 height 821
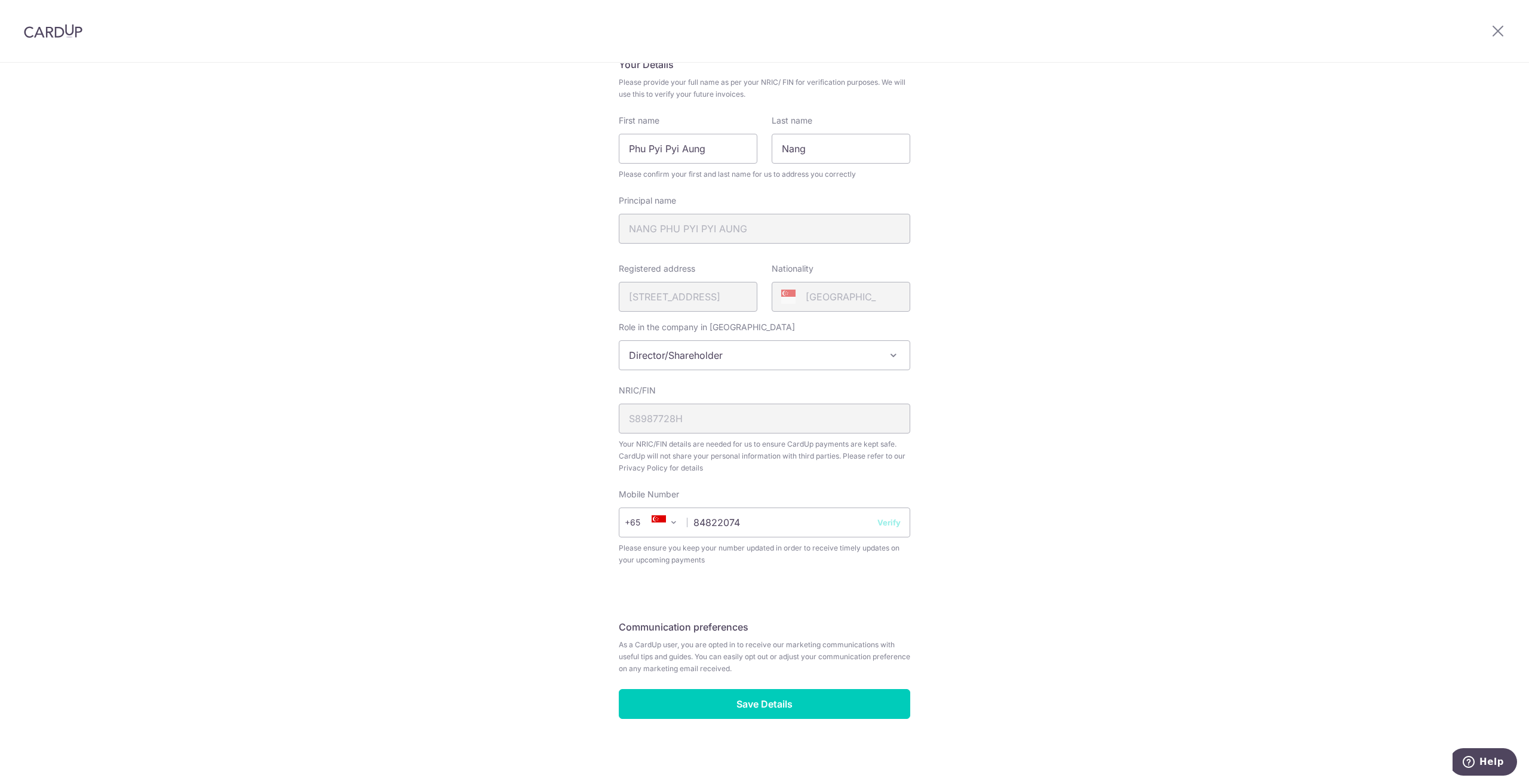
click at [1095, 376] on div "Review your details Your Details Please provide your full name as per your NRIC…" at bounding box center [764, 374] width 1529 height 821
click at [803, 702] on input "Save Details" at bounding box center [764, 704] width 291 height 30
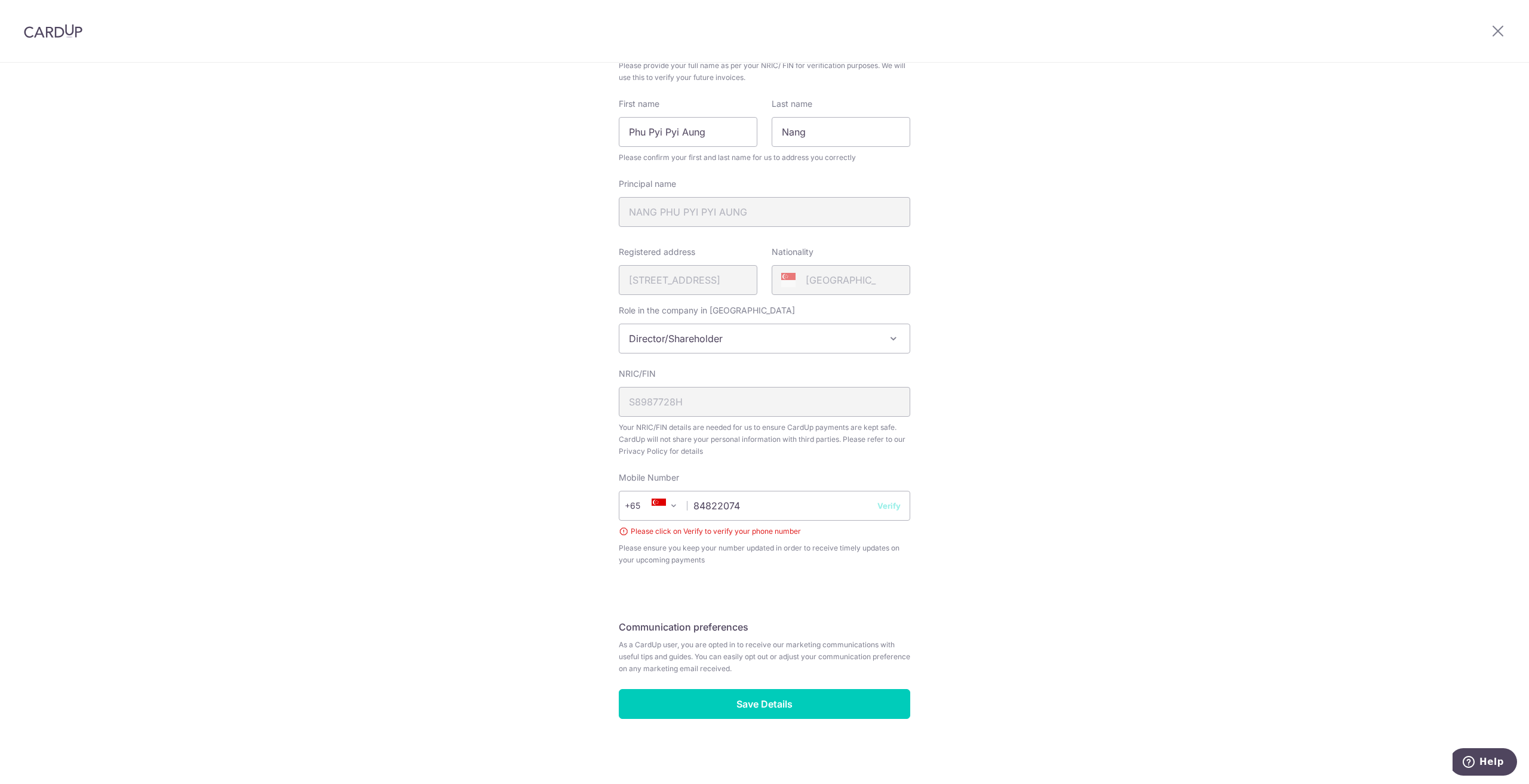
click at [1143, 462] on div "Review your details Your Details Please provide your full name as per your NRIC…" at bounding box center [764, 365] width 1529 height 837
click at [795, 496] on input "84822074" at bounding box center [764, 506] width 291 height 30
click at [1178, 496] on div "Review your details Your Details Please provide your full name as per your NRIC…" at bounding box center [764, 365] width 1529 height 837
click at [884, 504] on button "Verify" at bounding box center [889, 506] width 23 height 12
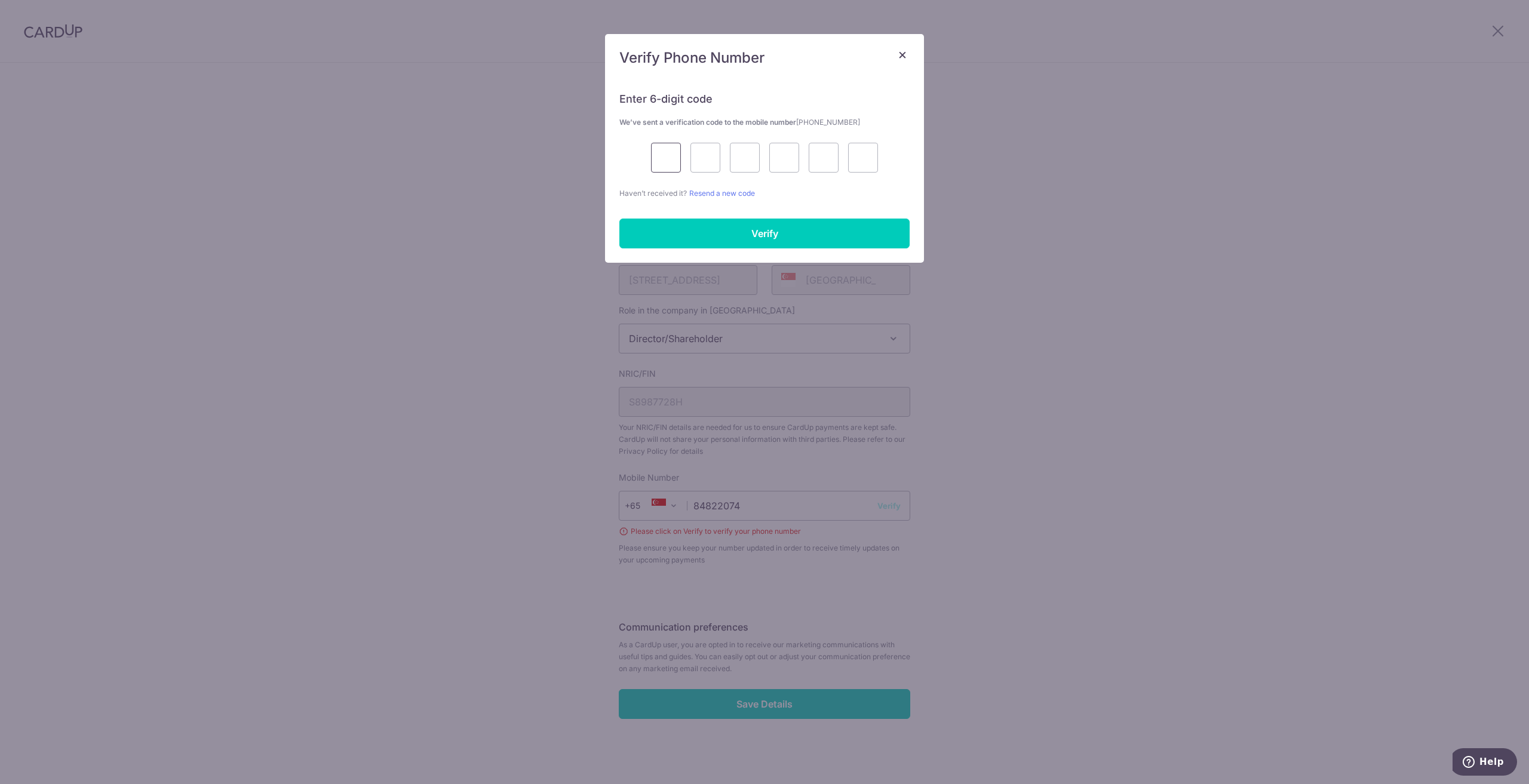
click at [656, 159] on input "text" at bounding box center [666, 157] width 30 height 30
type input "4"
type input "3"
type input "1"
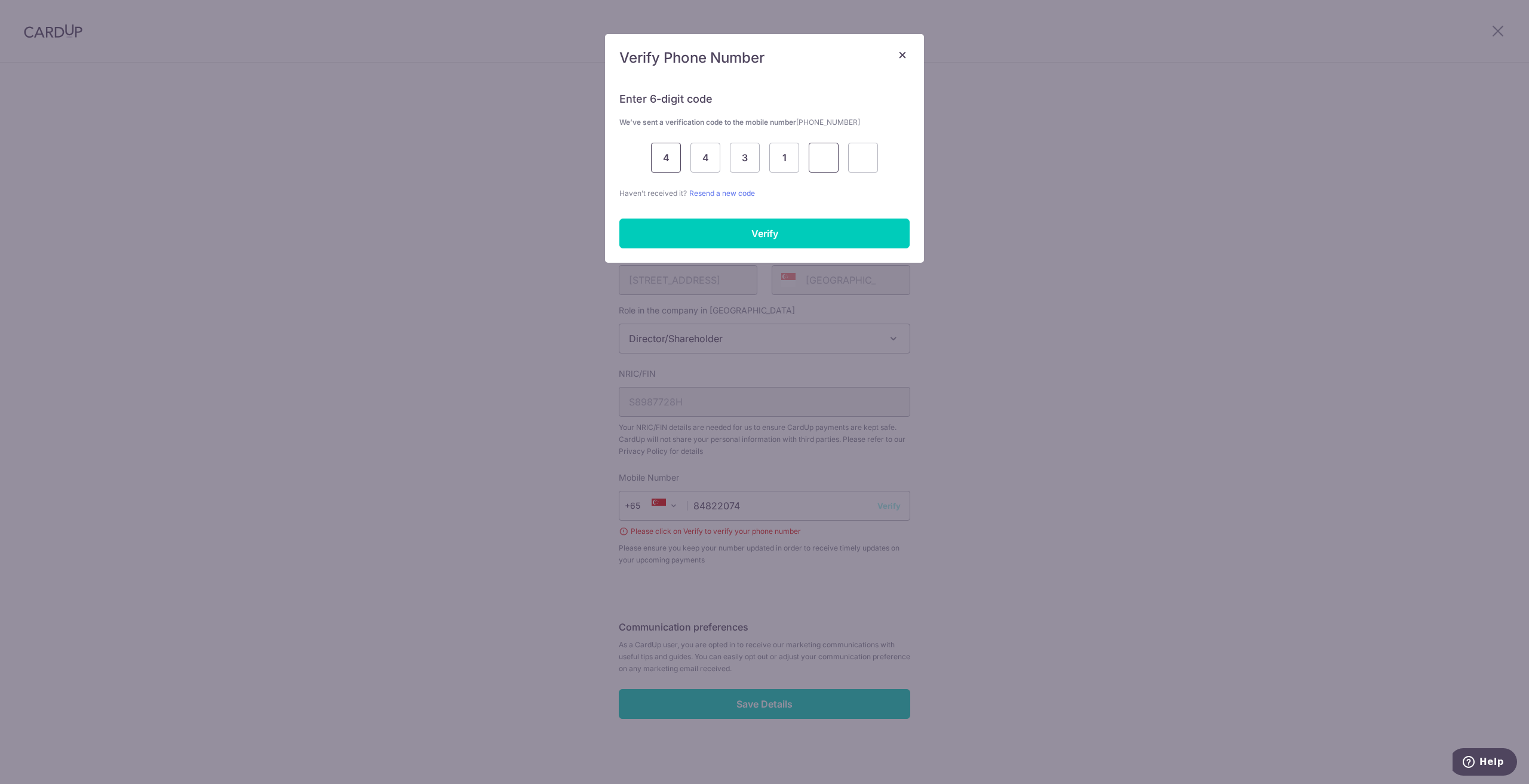
type input "1"
type input "5"
click at [646, 232] on input "Verify" at bounding box center [764, 233] width 291 height 30
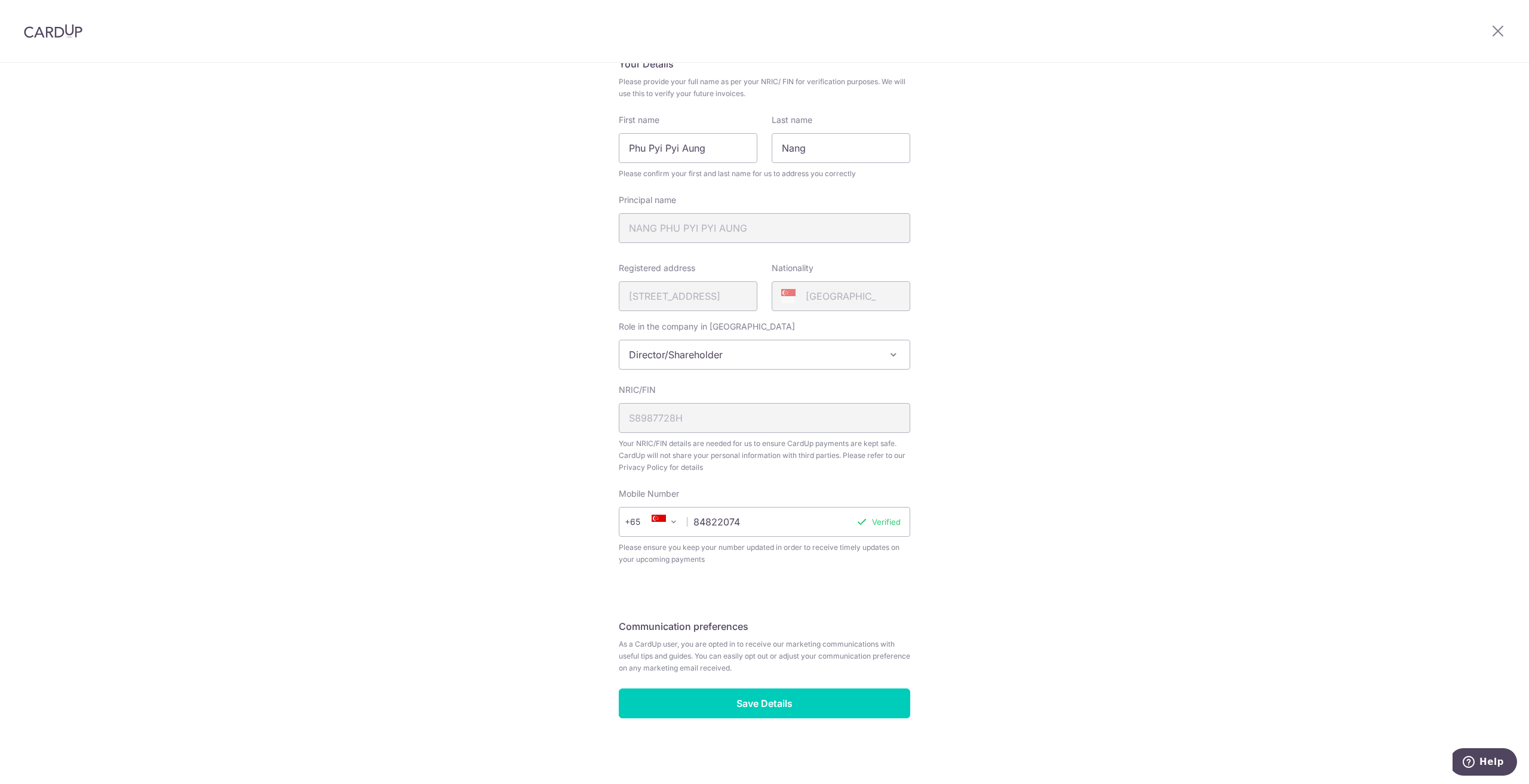
scroll to position [100, 0]
click at [839, 705] on input "Save Details" at bounding box center [764, 704] width 291 height 30
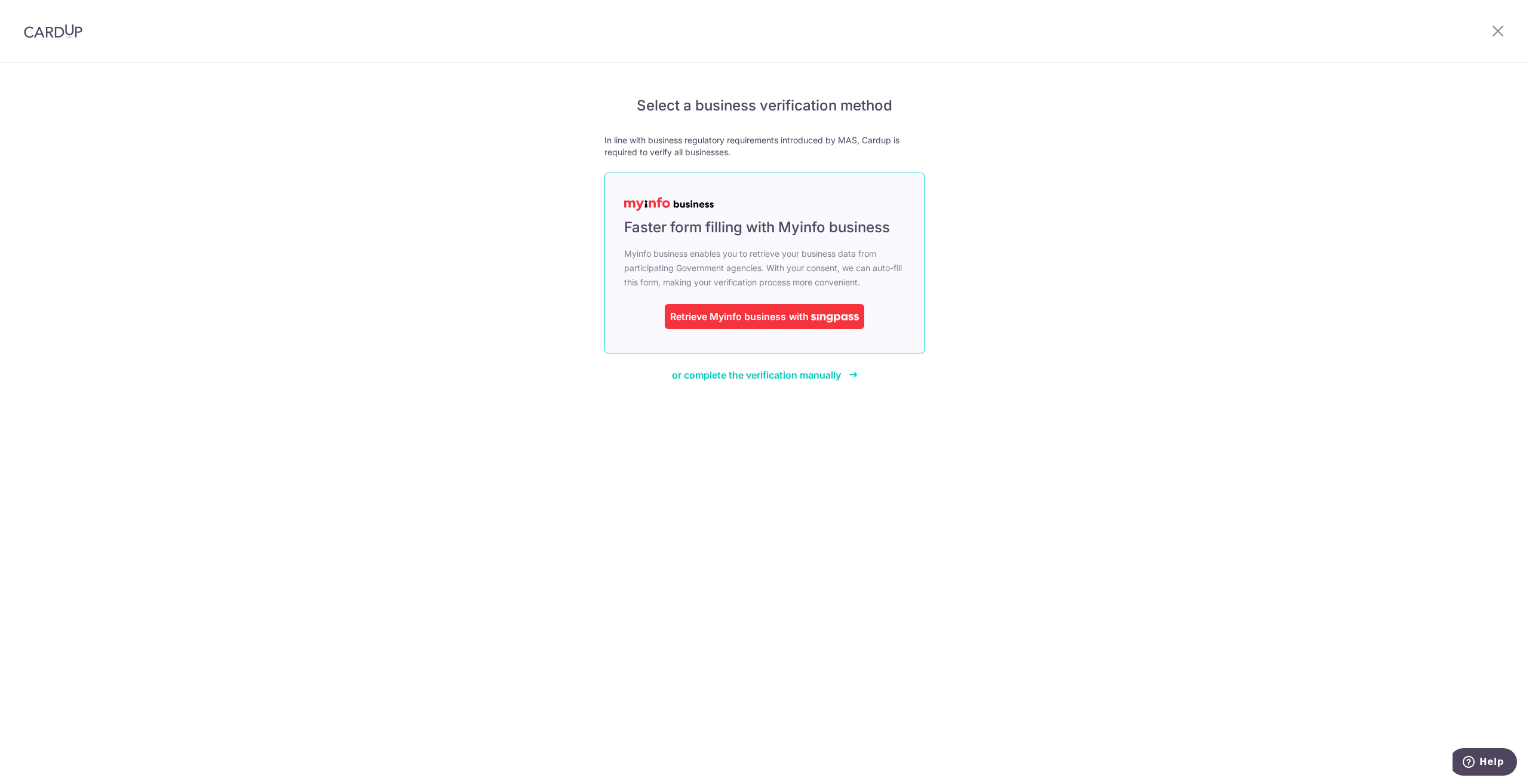
click at [831, 319] on img at bounding box center [835, 318] width 48 height 8
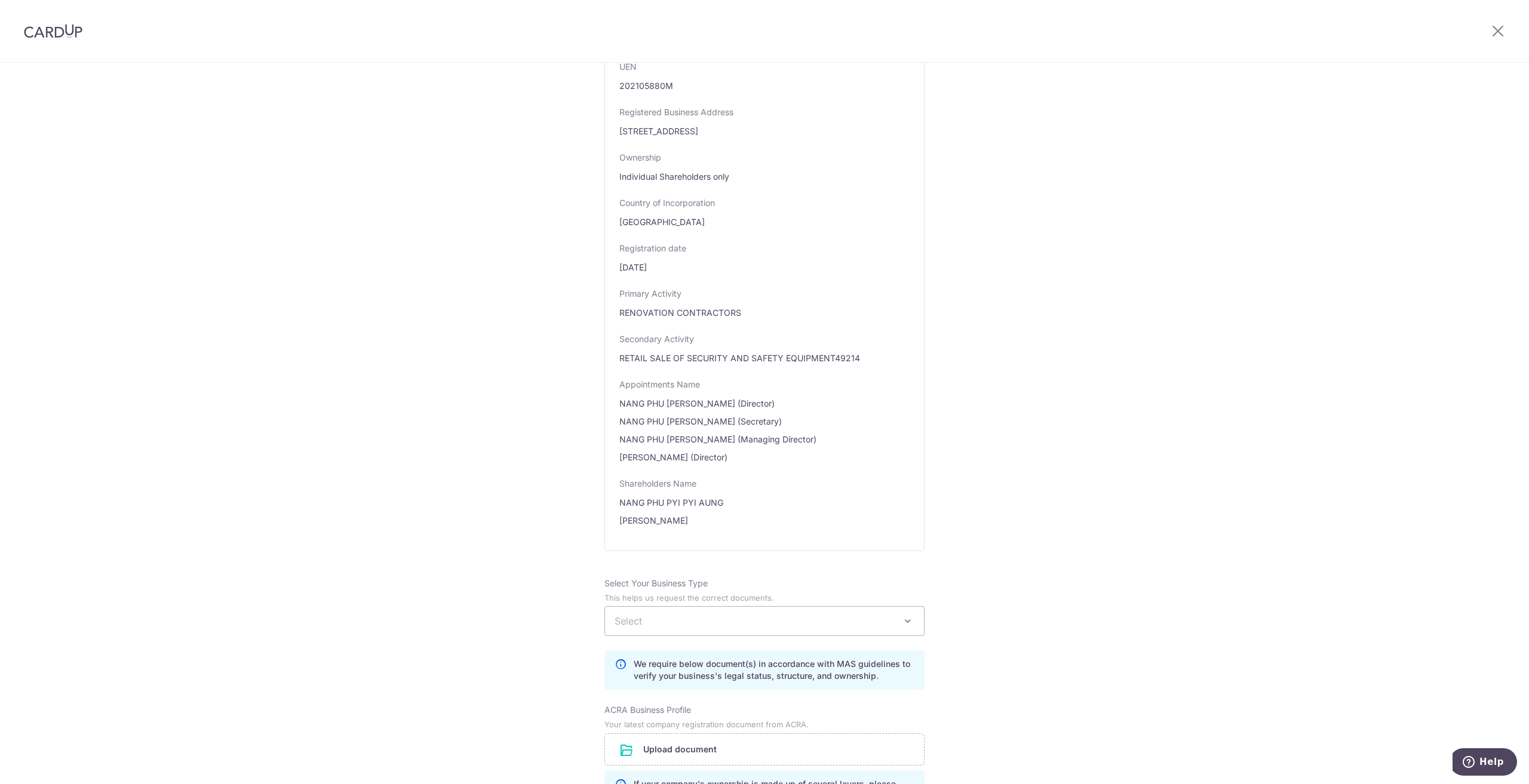
scroll to position [477, 0]
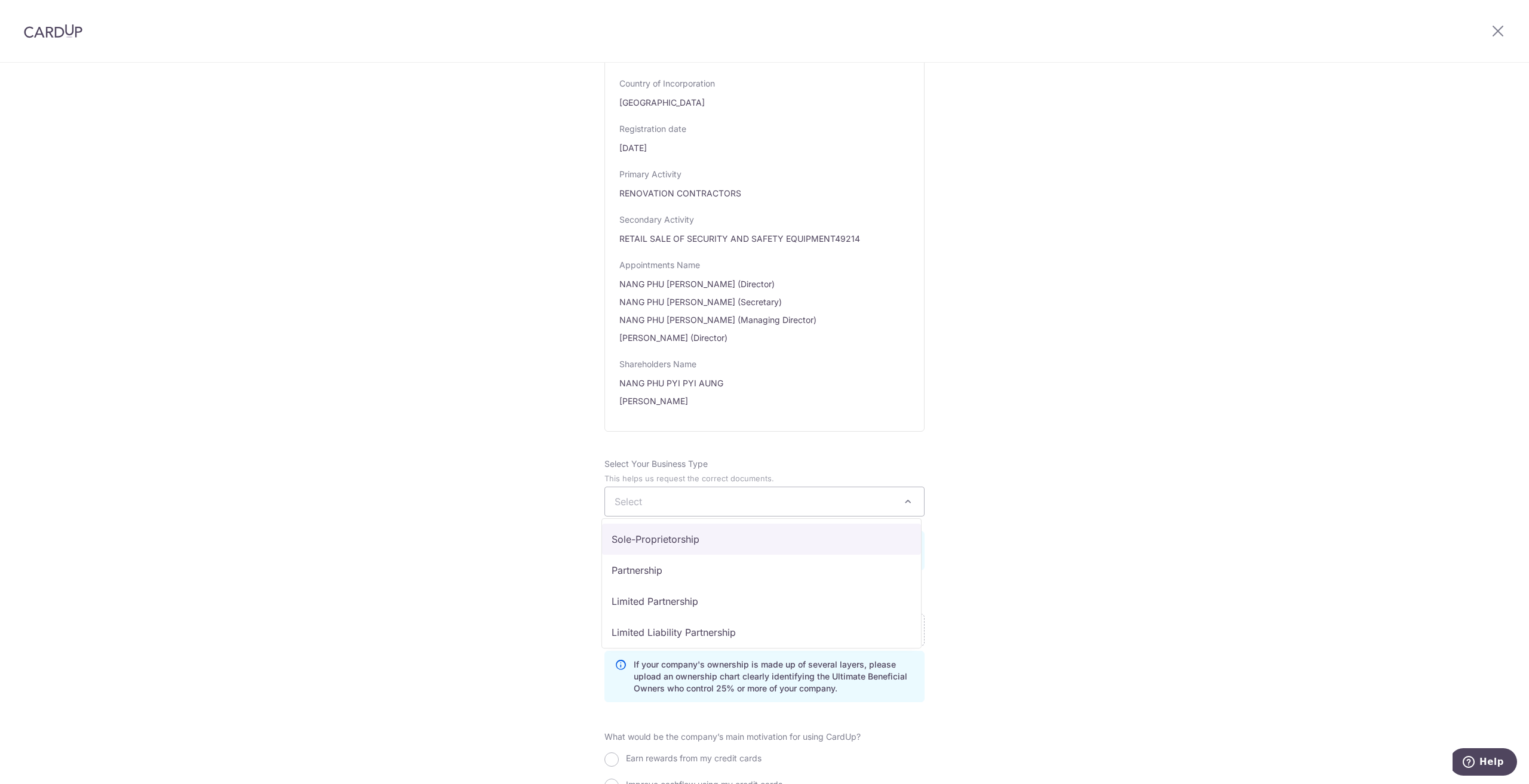
click at [902, 492] on span "Select" at bounding box center [764, 501] width 319 height 29
select select "Partnership"
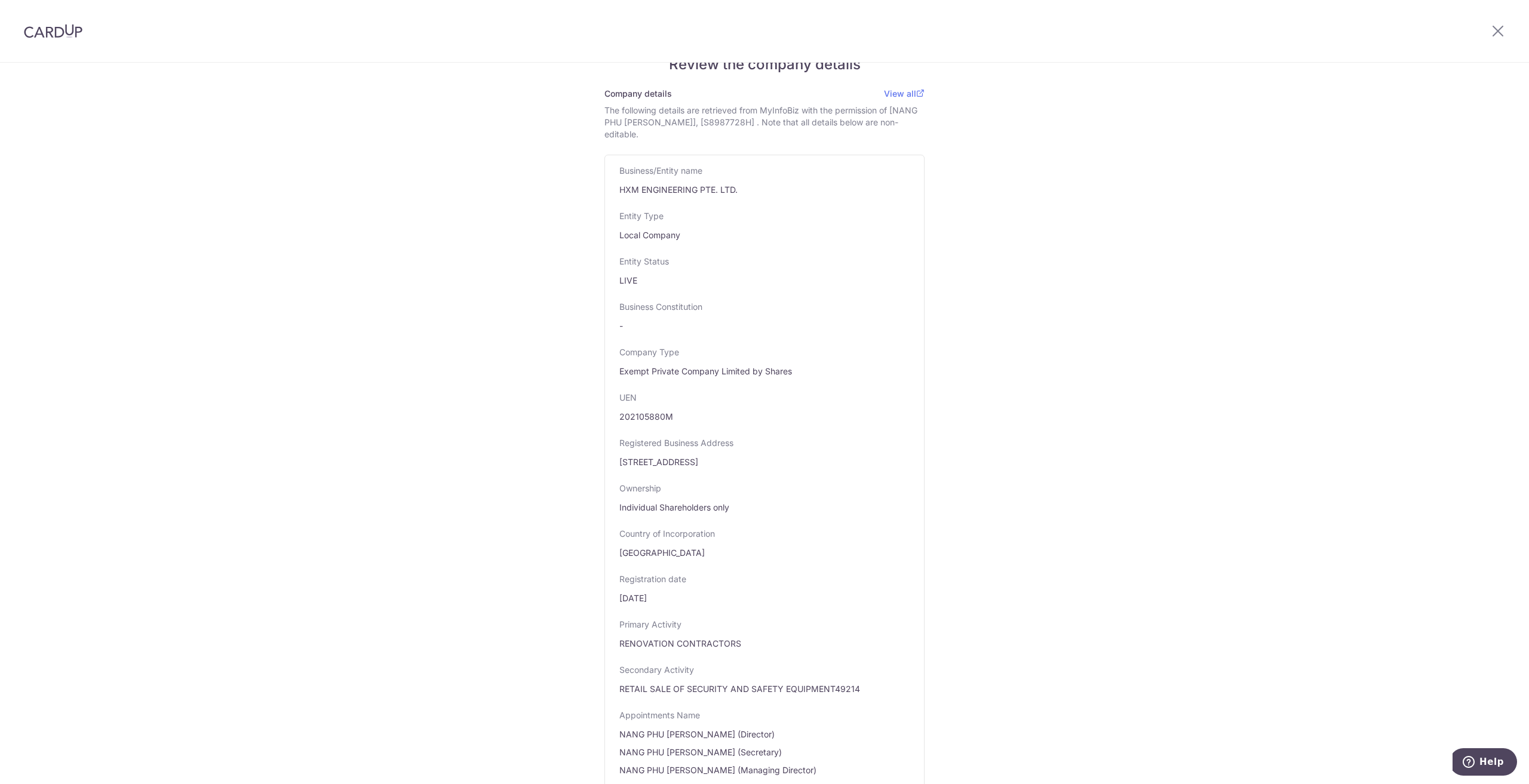
scroll to position [0, 0]
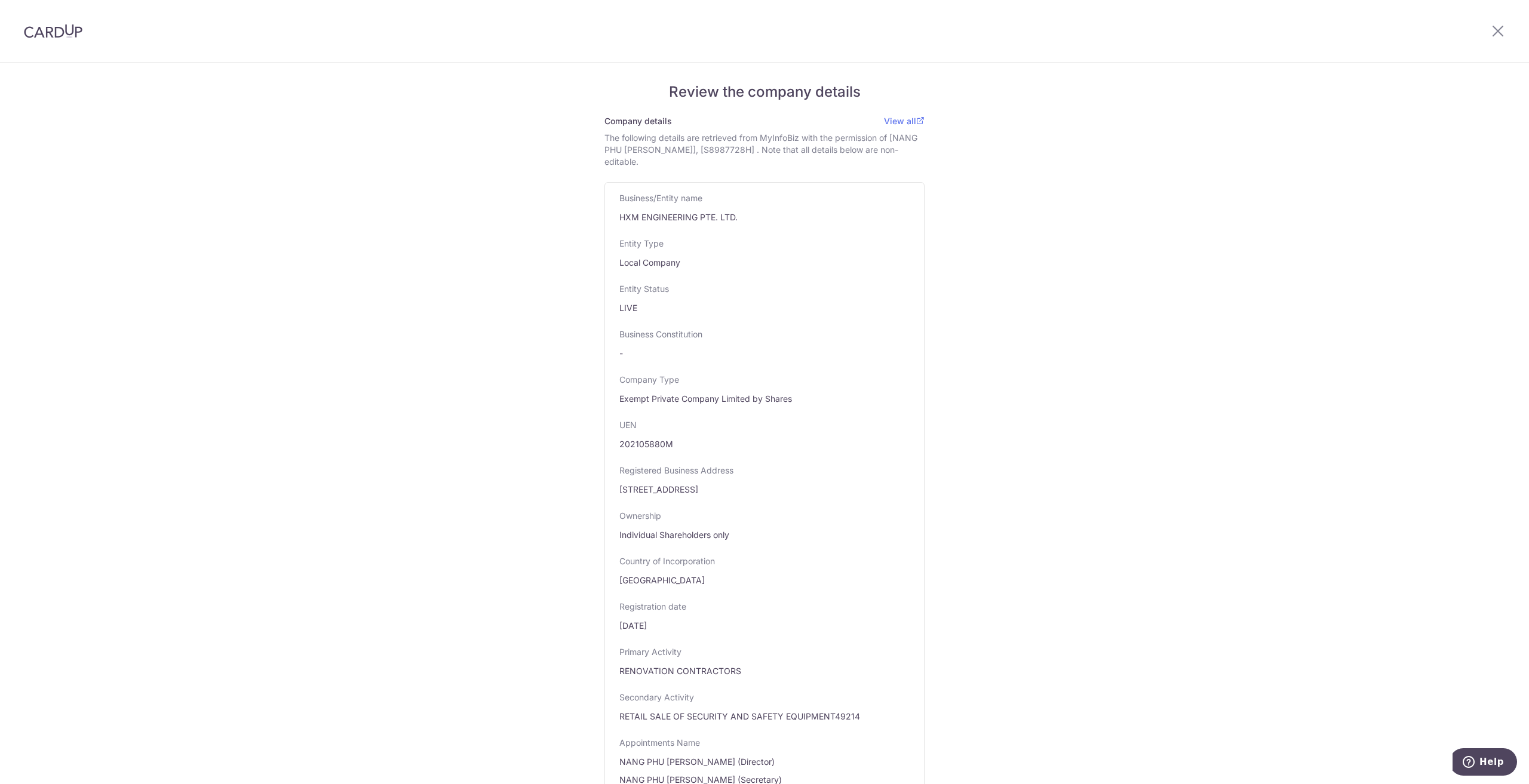
drag, startPoint x: 272, startPoint y: 352, endPoint x: 267, endPoint y: 348, distance: 6.4
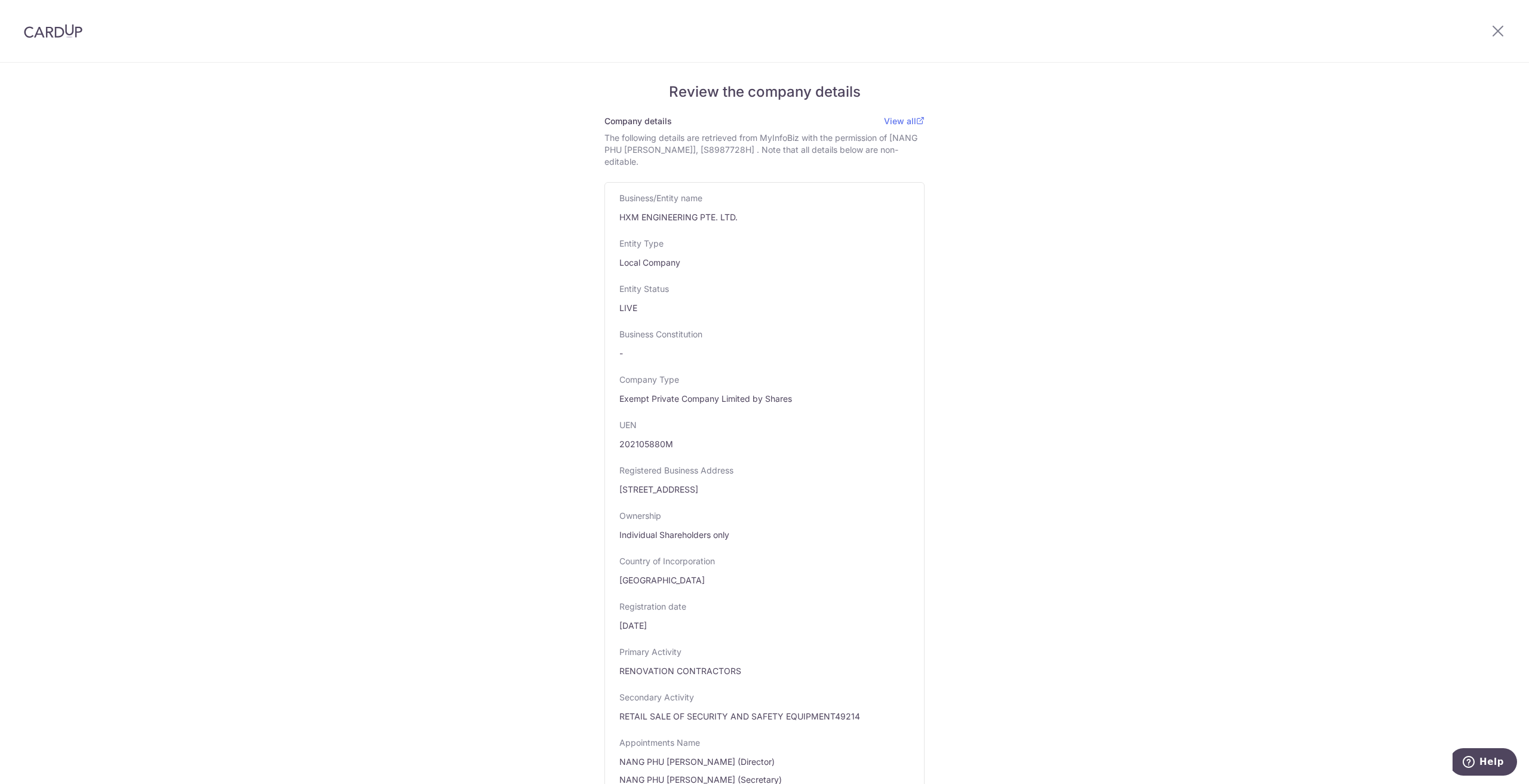
drag, startPoint x: 310, startPoint y: 209, endPoint x: 222, endPoint y: 15, distance: 213.0
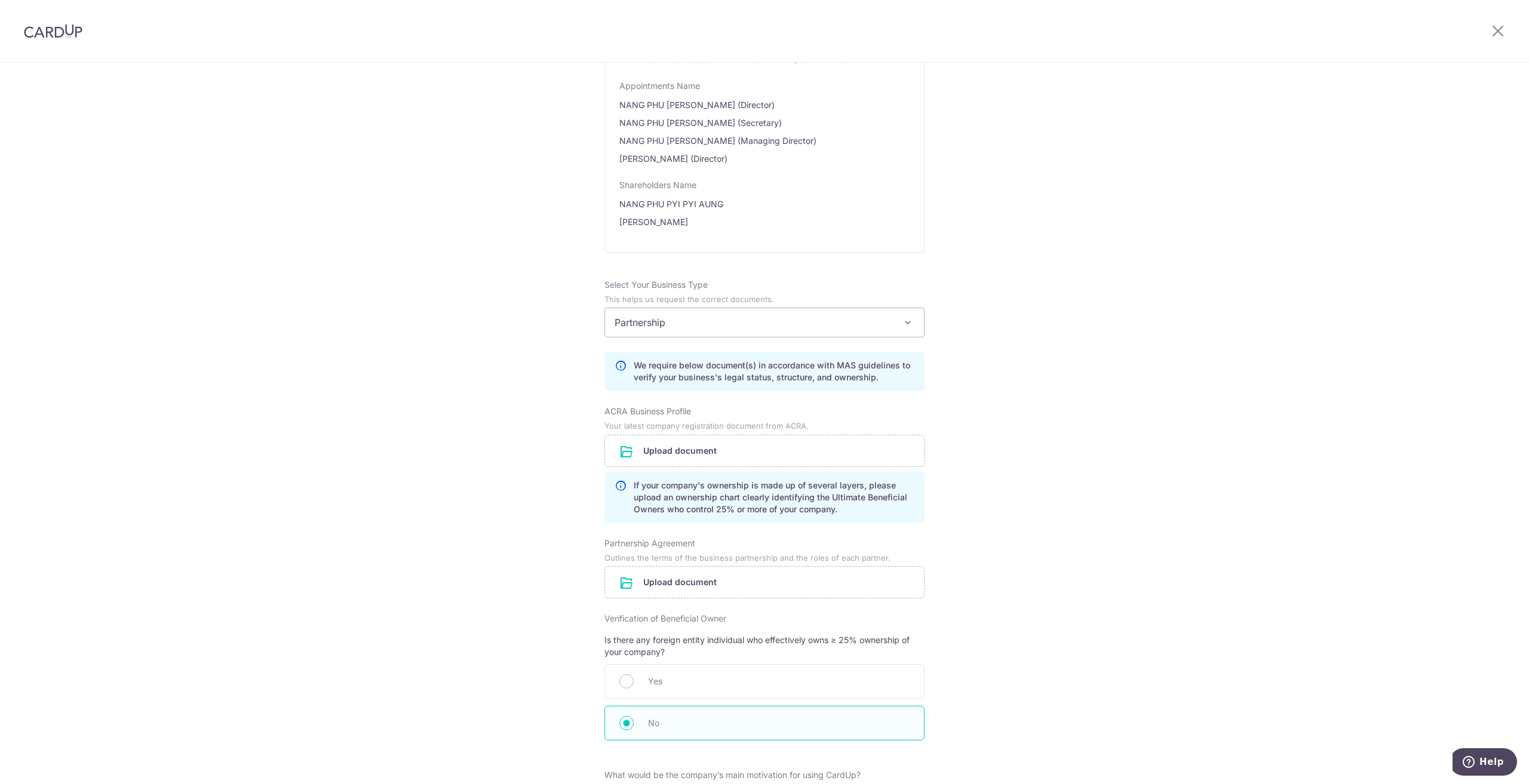
scroll to position [886, 0]
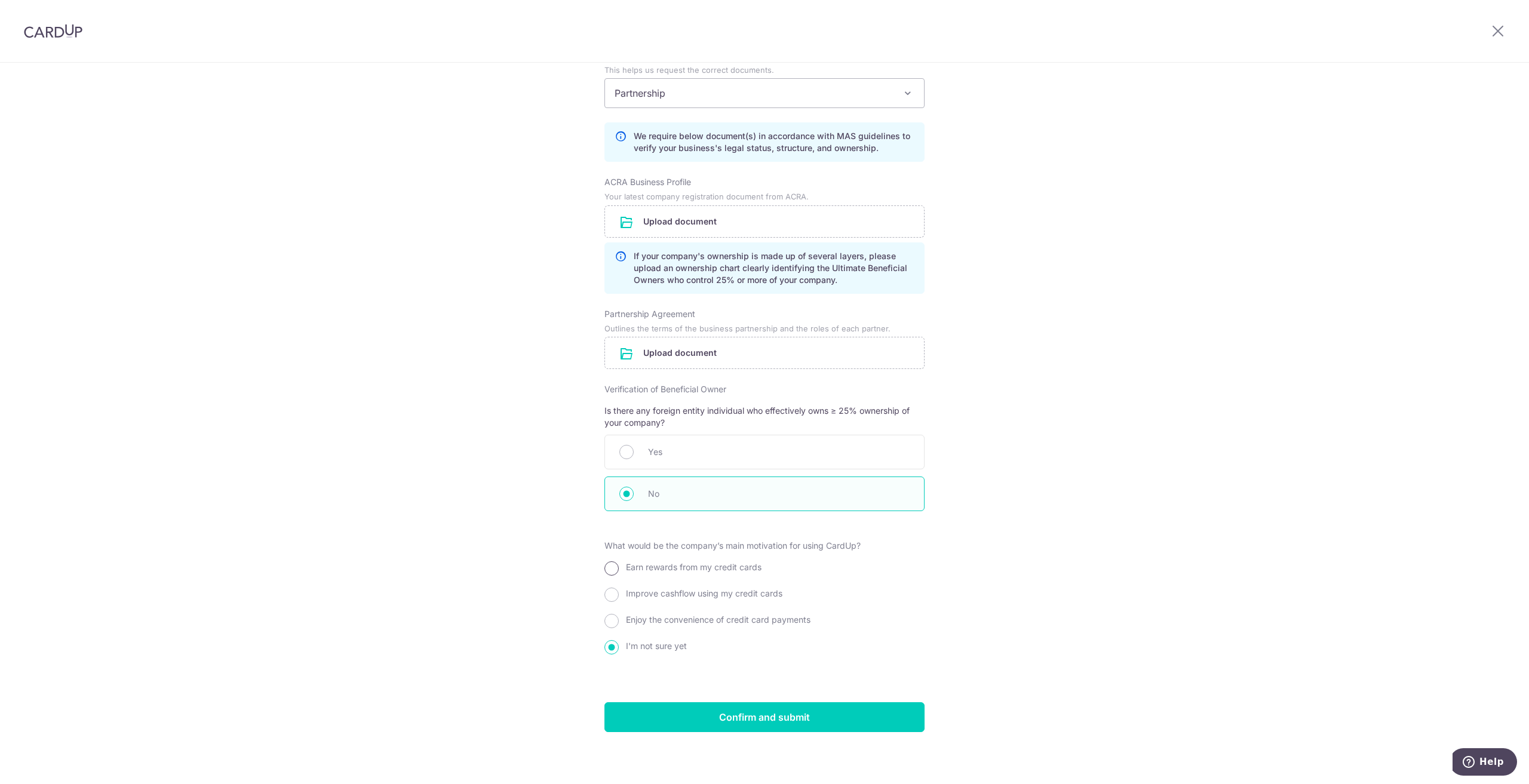
click at [607, 564] on input "Earn rewards from my credit cards" at bounding box center [611, 568] width 14 height 14
radio input "true"
click at [614, 592] on input "Improve cashflow using my credit cards" at bounding box center [611, 594] width 14 height 14
radio input "true"
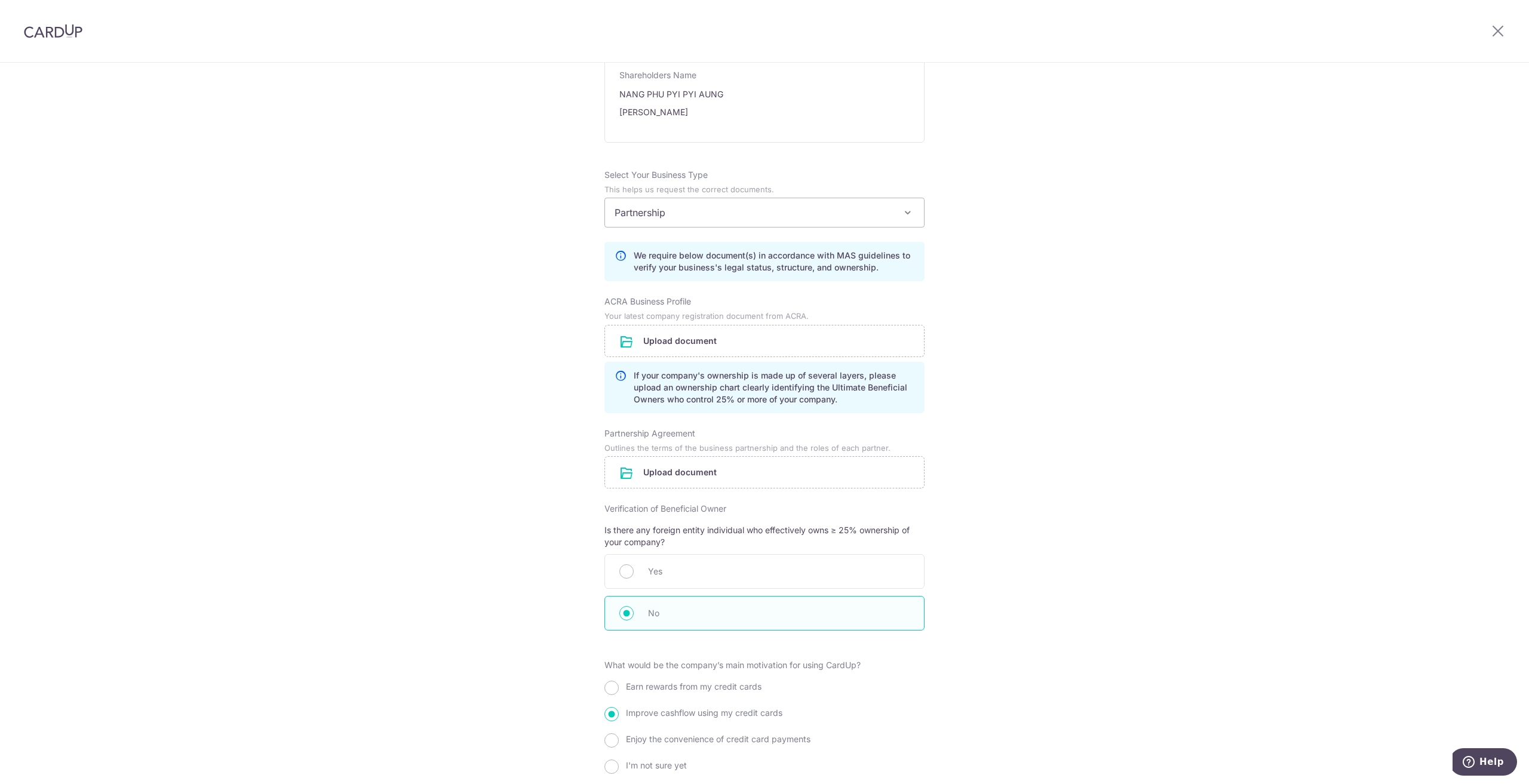
scroll to position [707, 0]
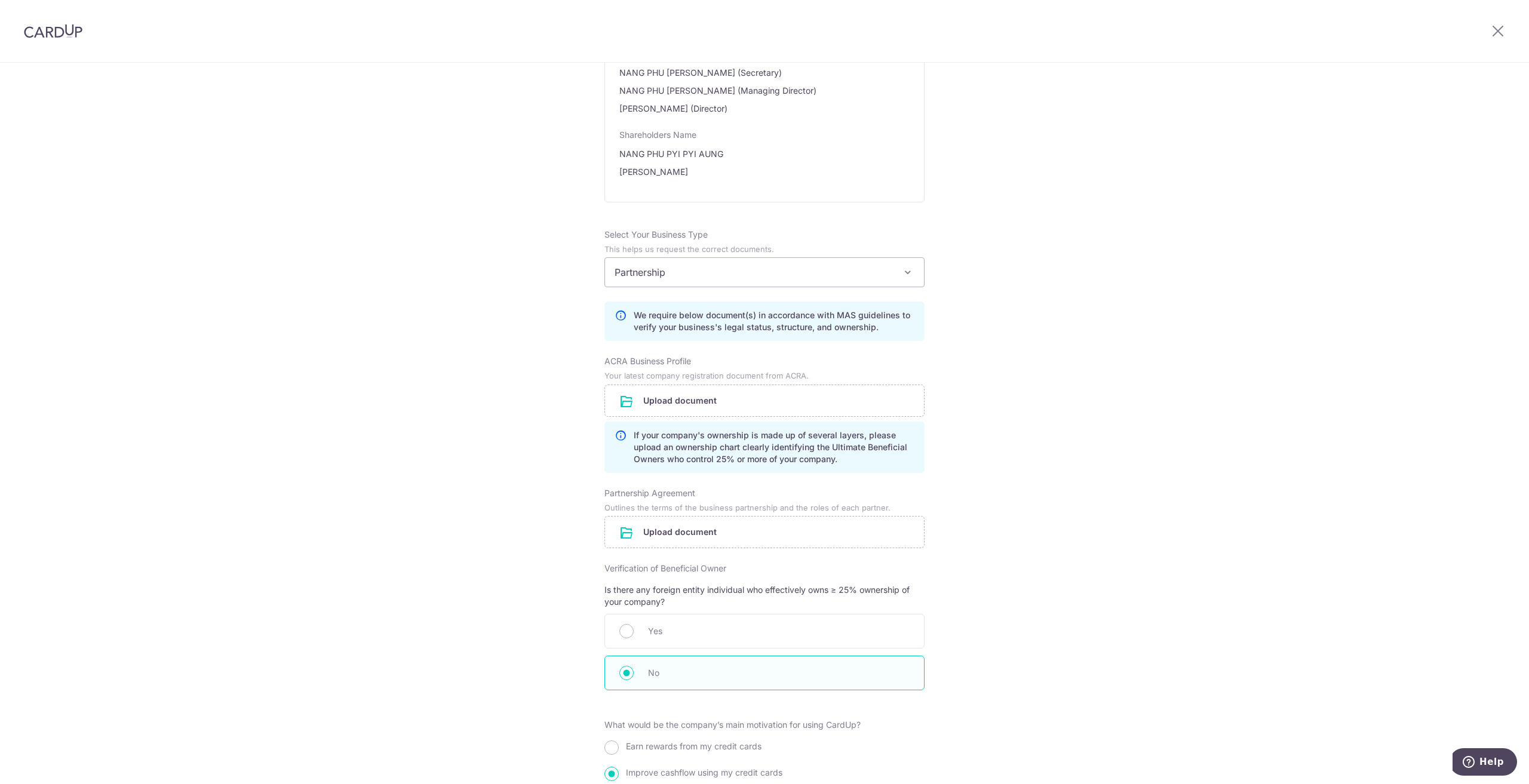
click at [1176, 261] on div "Review the company details Company details View all The following details are r…" at bounding box center [764, 161] width 1529 height 1611
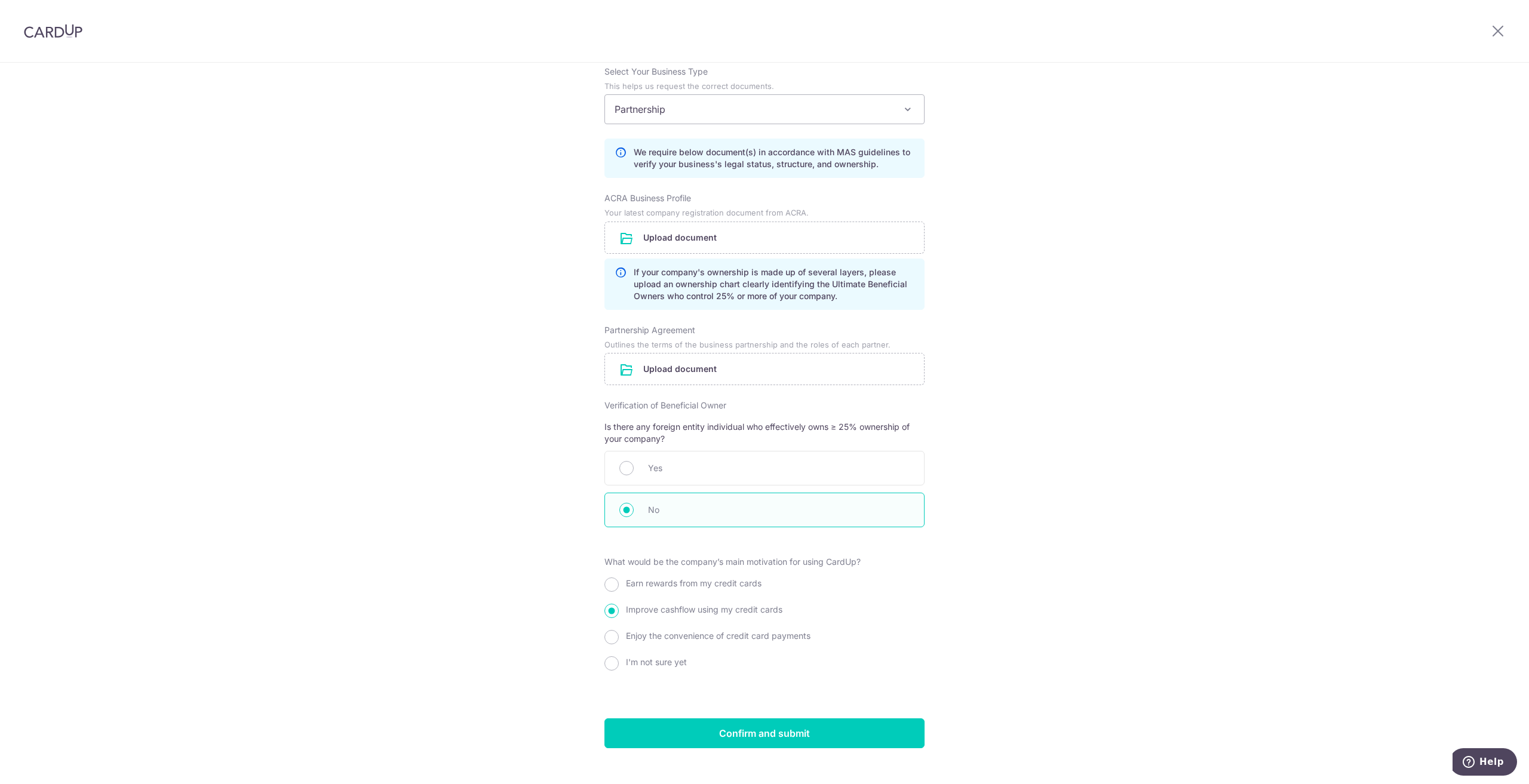
scroll to position [886, 0]
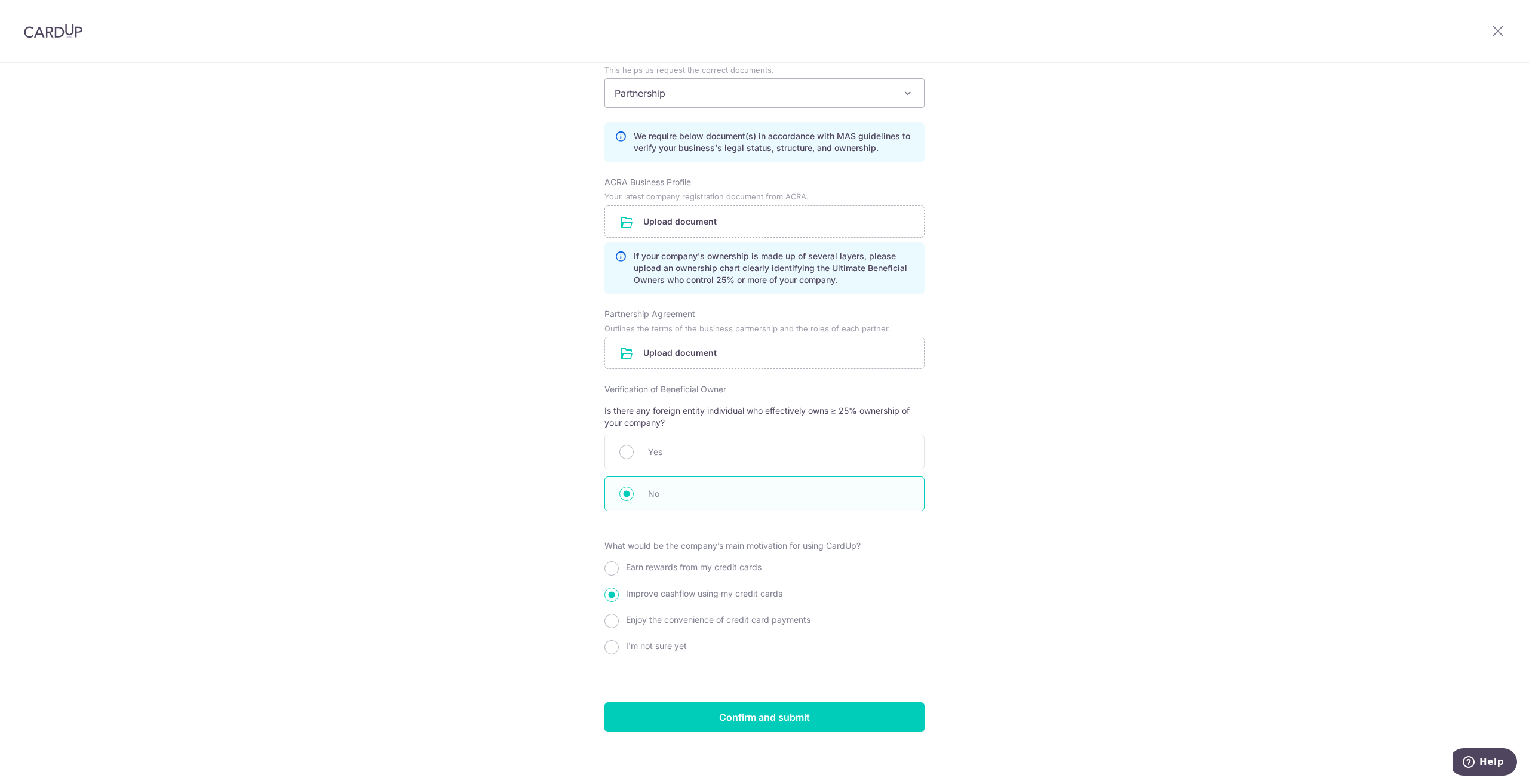
click at [705, 221] on input "file" at bounding box center [764, 222] width 319 height 31
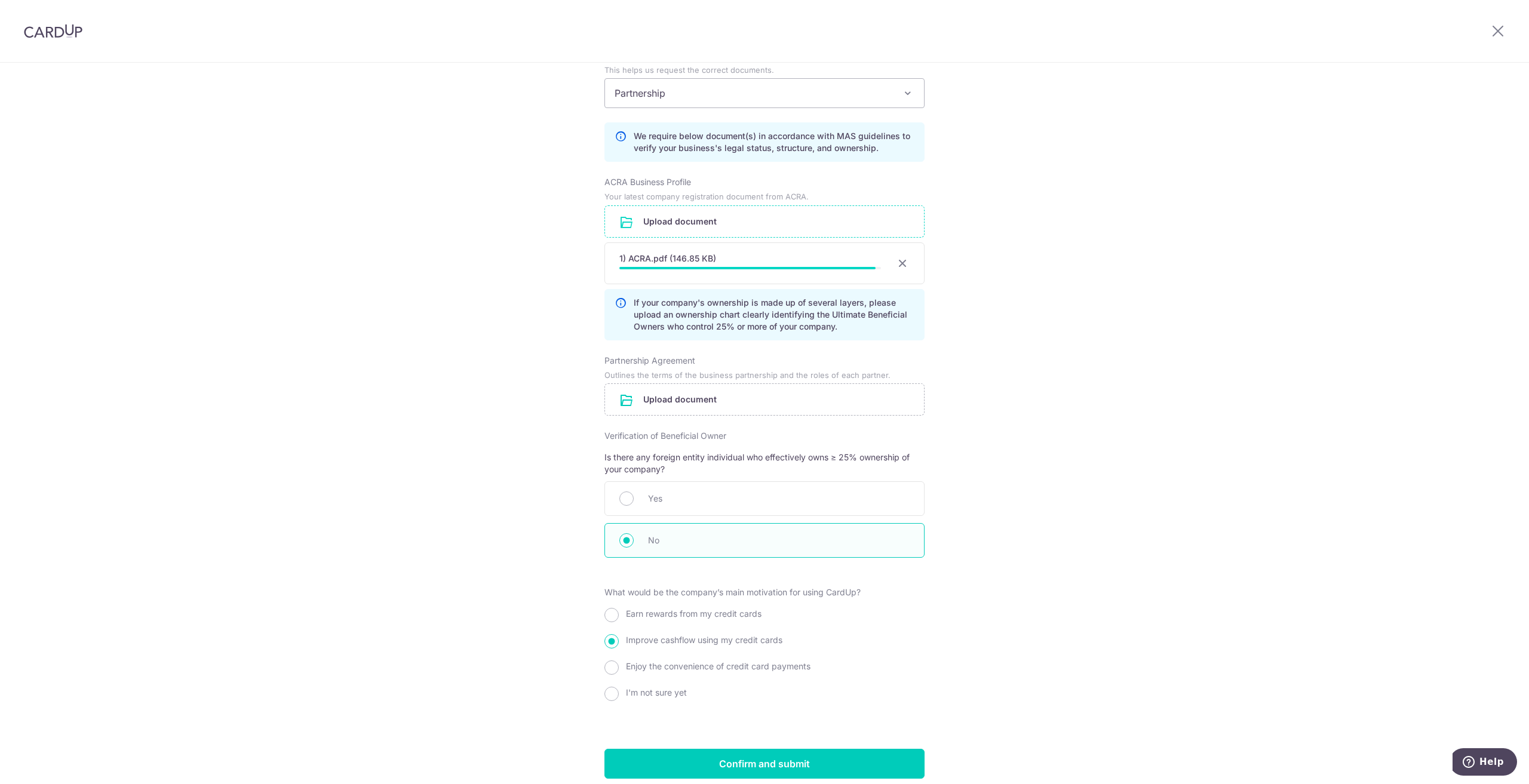
click at [1140, 663] on div "Review the company details Company details View all The following details are r…" at bounding box center [764, 6] width 1529 height 1658
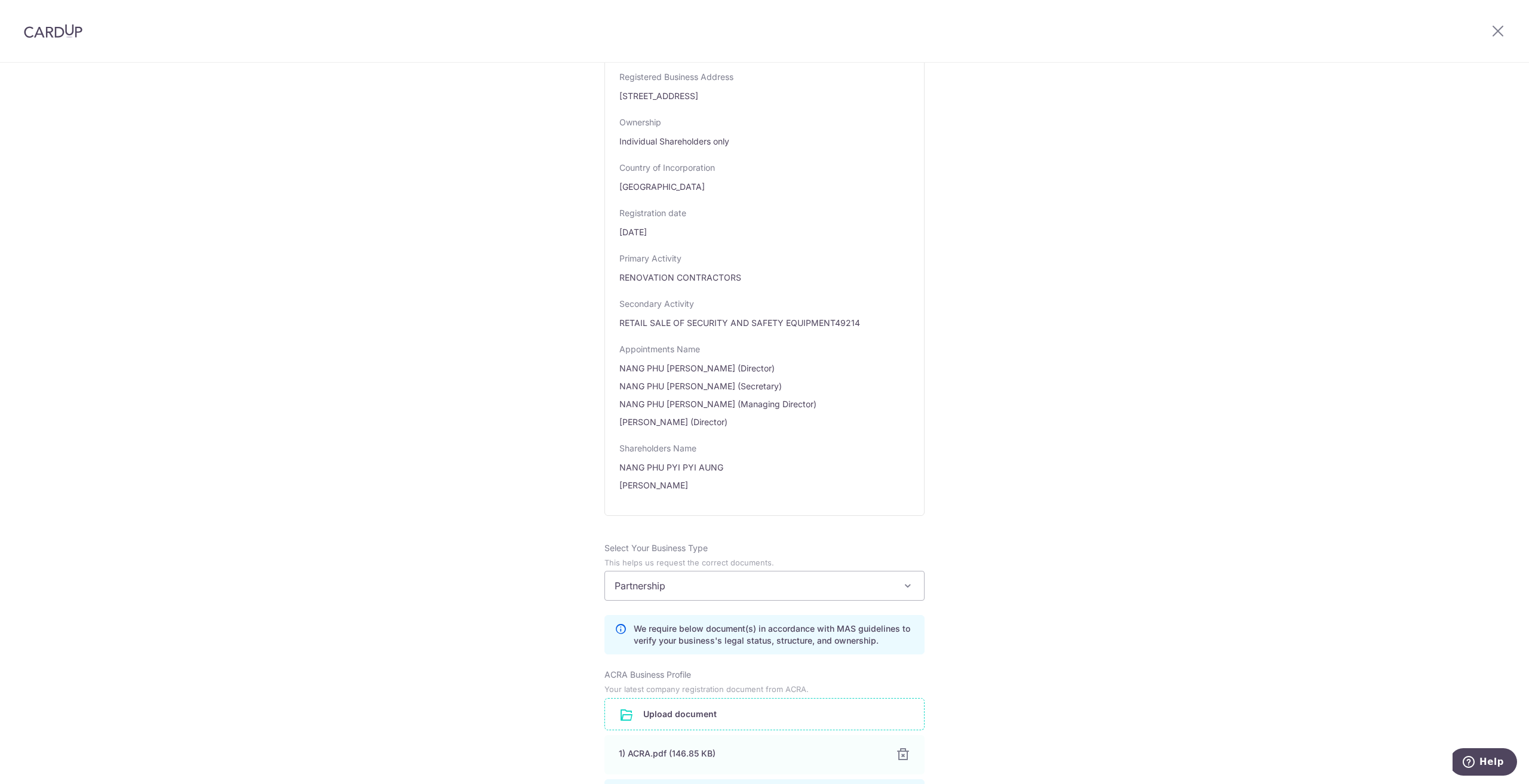
scroll to position [393, 0]
click at [696, 323] on div "Review the company details Company details View all The following details are r…" at bounding box center [764, 443] width 320 height 1506
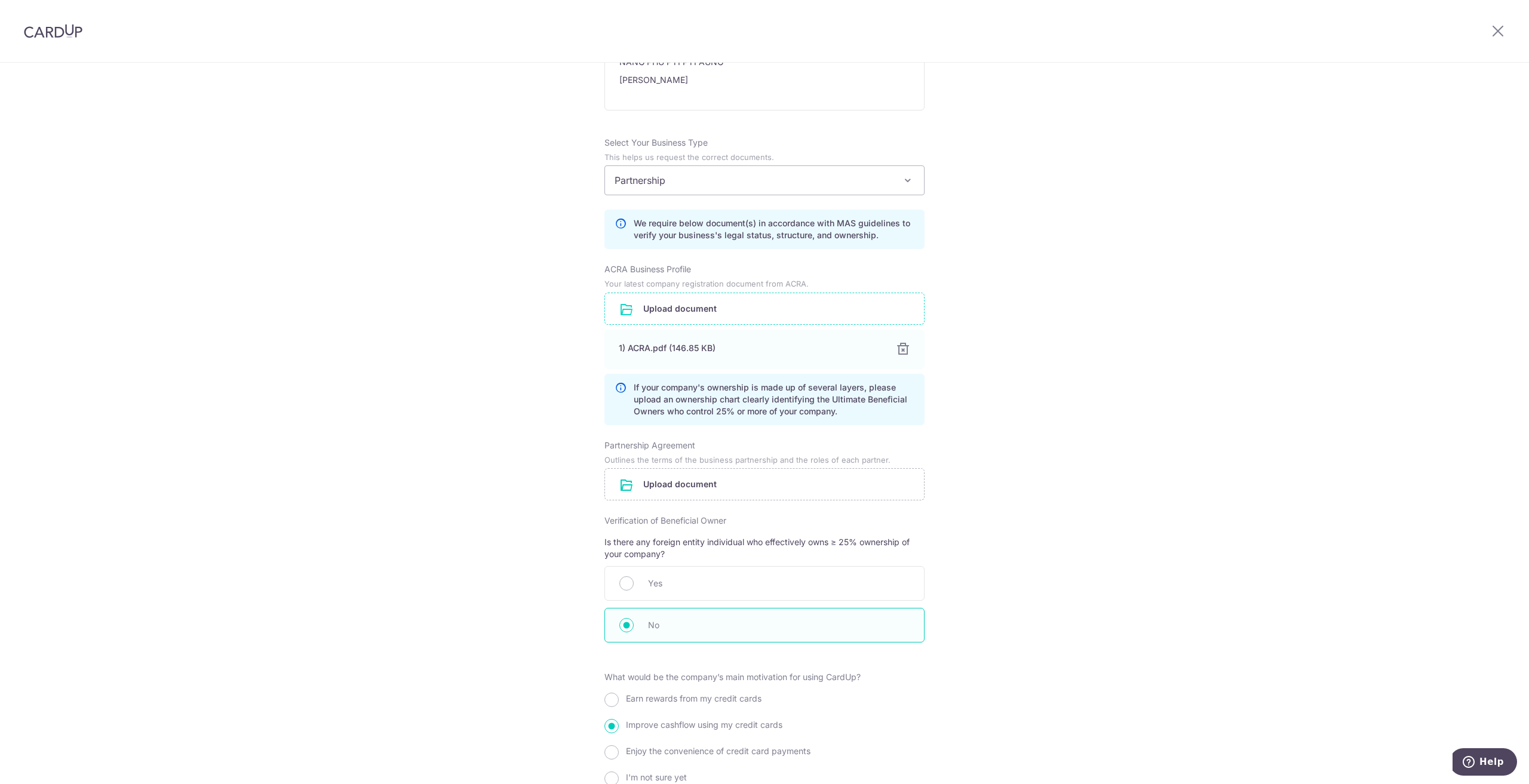
scroll to position [930, 0]
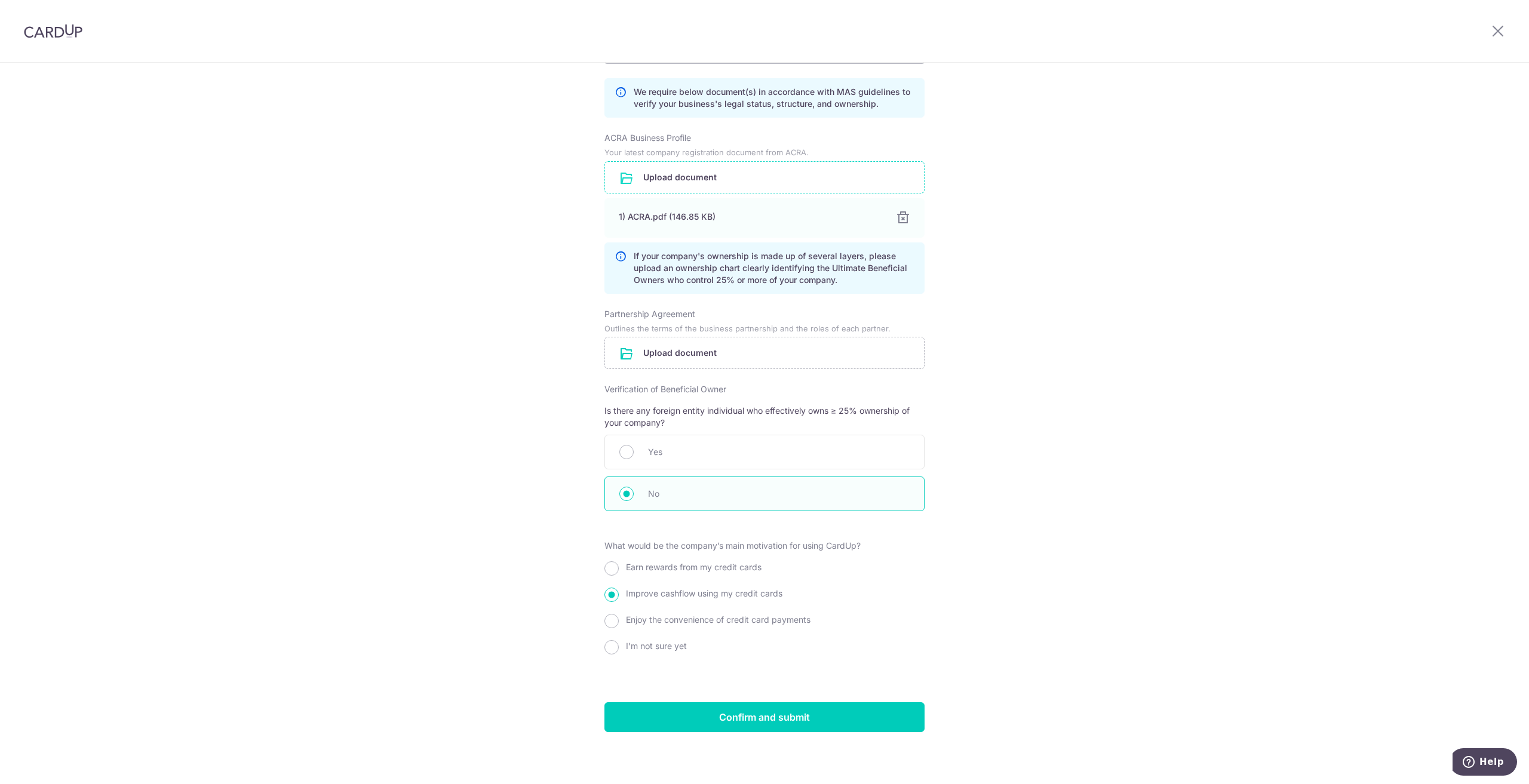
click at [921, 655] on div "I'm not sure yet" at bounding box center [764, 648] width 320 height 22
drag, startPoint x: 982, startPoint y: 594, endPoint x: 983, endPoint y: 612, distance: 18.0
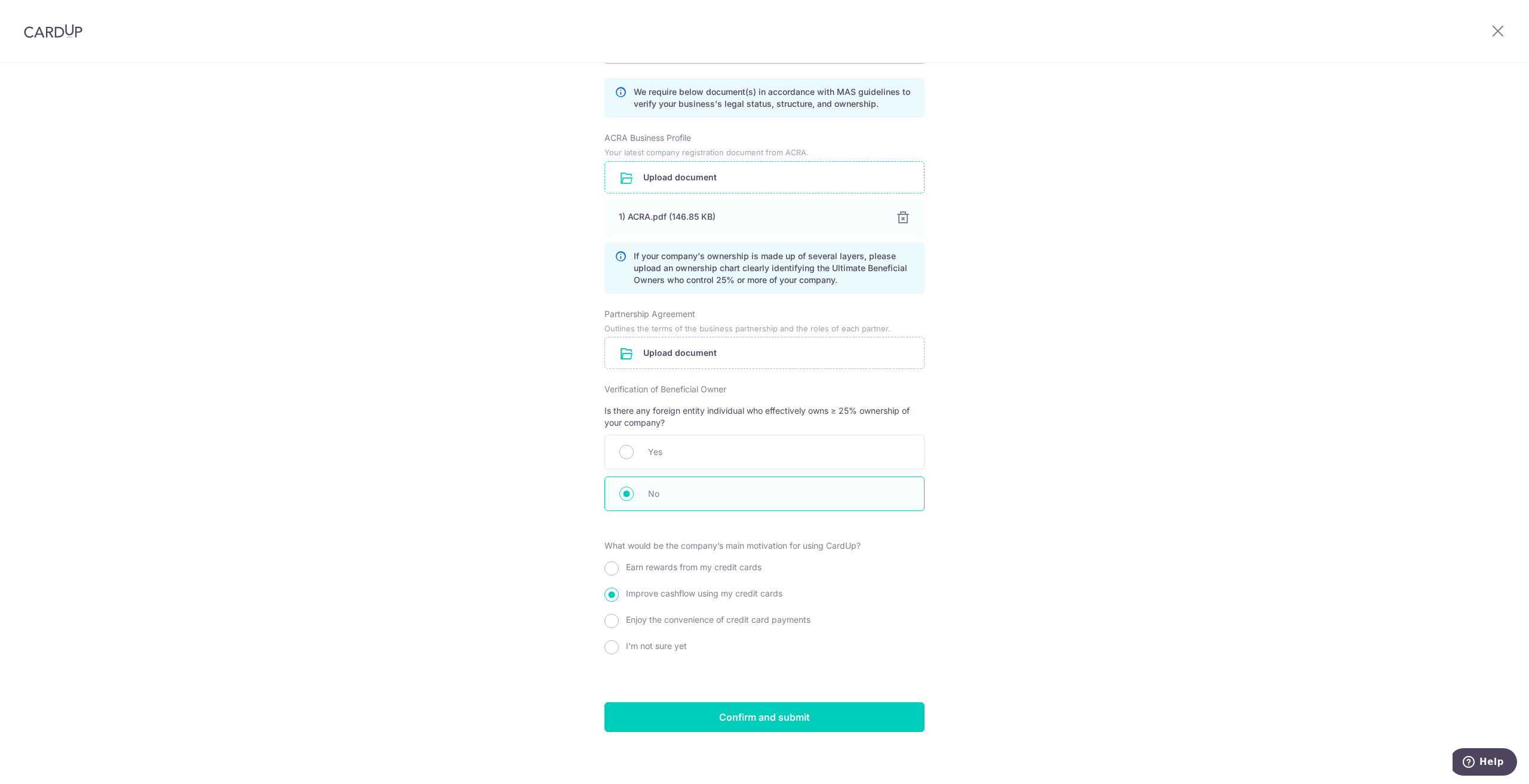
click at [740, 708] on input "Confirm and submit" at bounding box center [764, 717] width 320 height 30
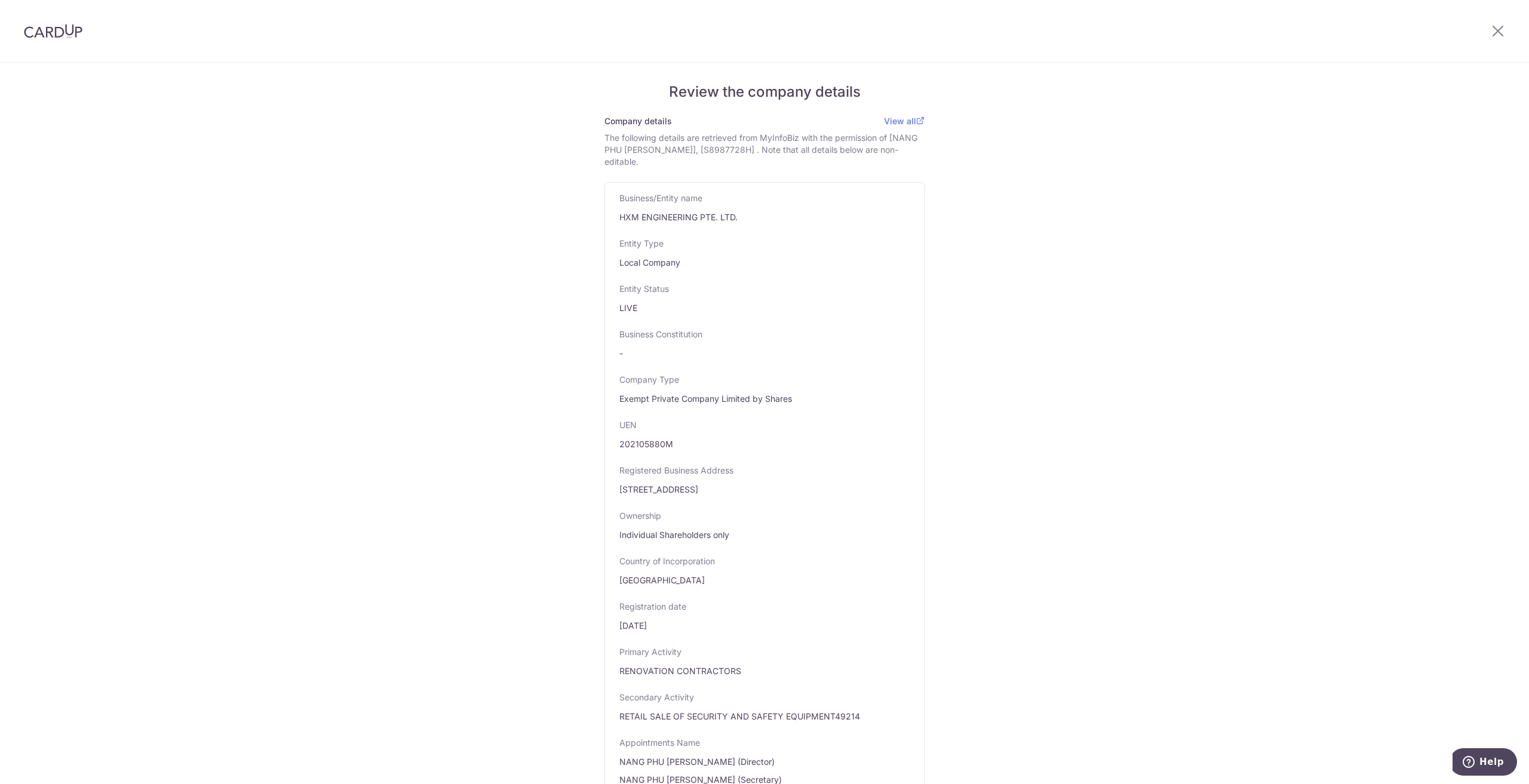
scroll to position [903, 0]
